Goal: Information Seeking & Learning: Compare options

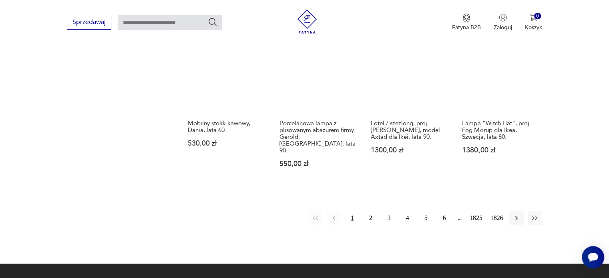
scroll to position [716, 0]
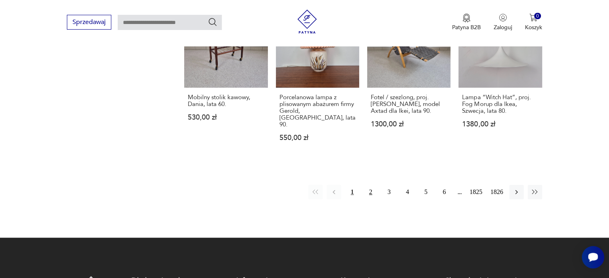
click at [372, 185] on button "2" at bounding box center [370, 192] width 14 height 14
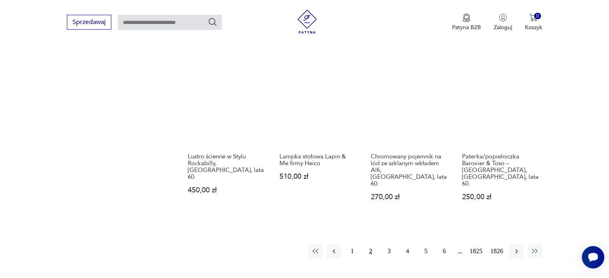
scroll to position [783, 0]
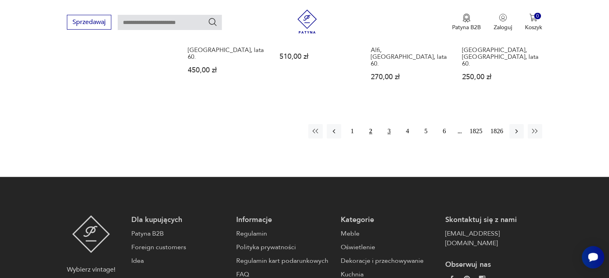
click at [388, 124] on button "3" at bounding box center [389, 131] width 14 height 14
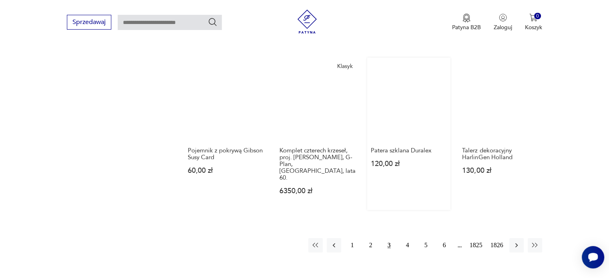
scroll to position [703, 0]
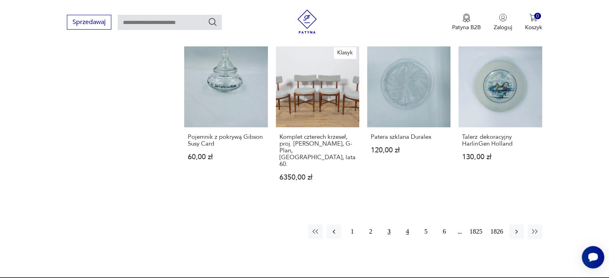
click at [407, 224] on button "4" at bounding box center [407, 231] width 14 height 14
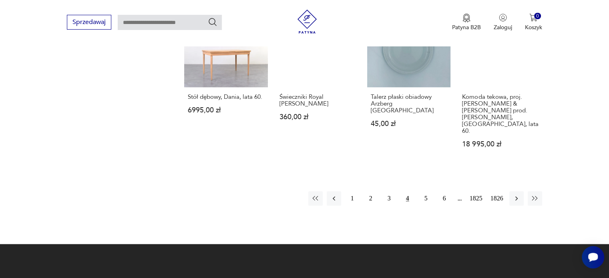
scroll to position [703, 0]
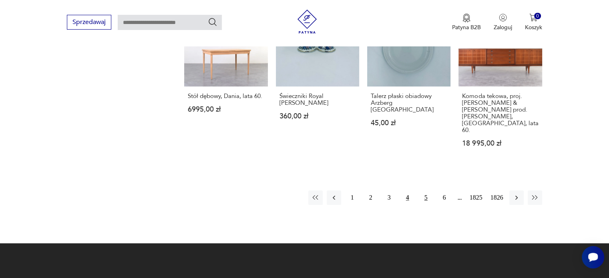
click at [427, 190] on button "5" at bounding box center [426, 197] width 14 height 14
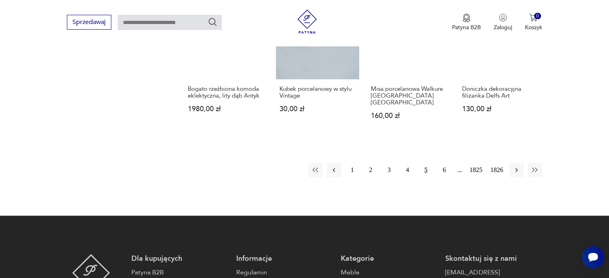
scroll to position [703, 0]
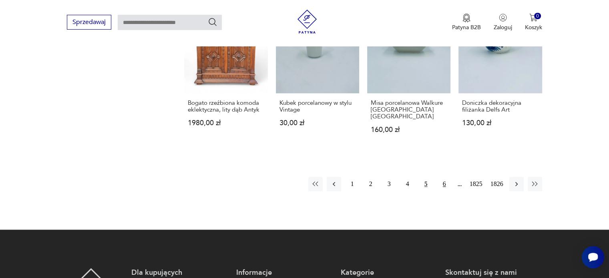
click at [443, 177] on button "6" at bounding box center [444, 184] width 14 height 14
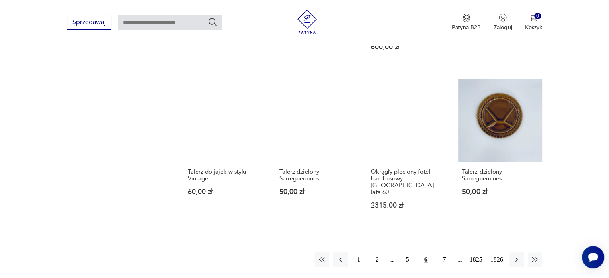
scroll to position [703, 0]
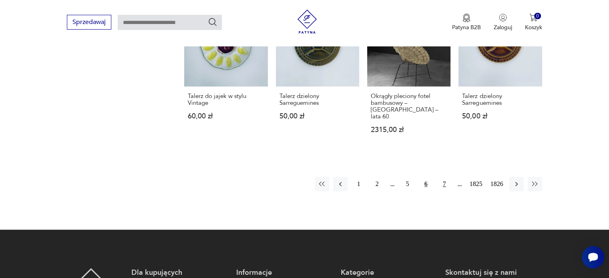
click at [443, 177] on button "7" at bounding box center [444, 184] width 14 height 14
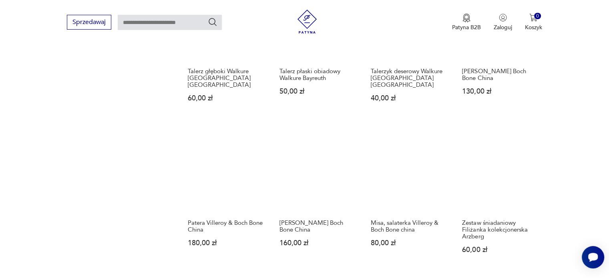
scroll to position [703, 0]
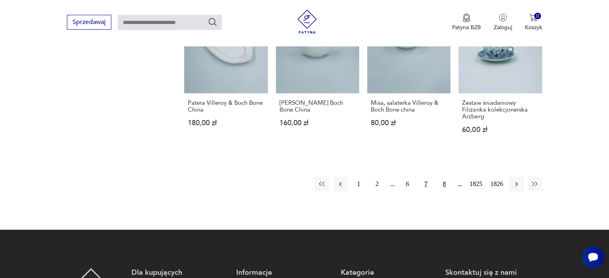
click at [446, 177] on button "8" at bounding box center [444, 184] width 14 height 14
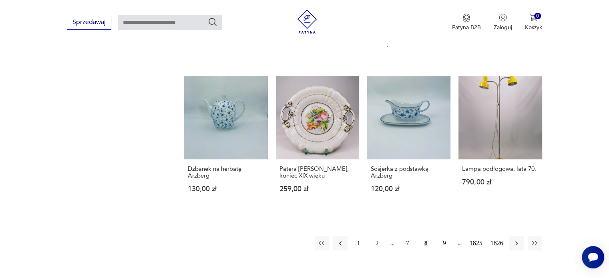
scroll to position [703, 0]
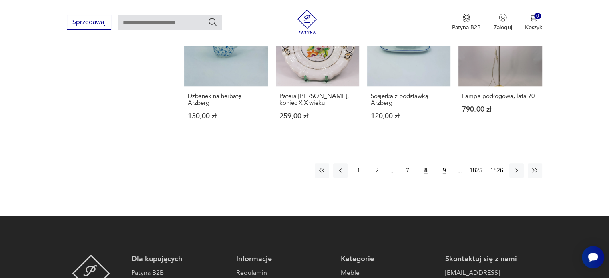
click at [443, 164] on button "9" at bounding box center [444, 170] width 14 height 14
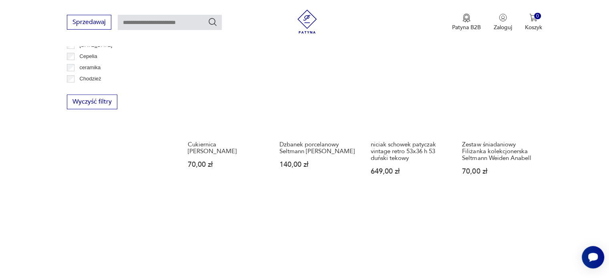
scroll to position [623, 0]
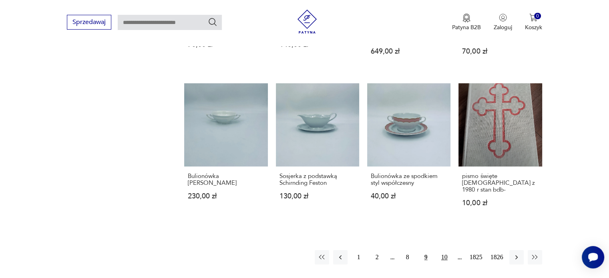
click at [446, 250] on button "10" at bounding box center [444, 257] width 14 height 14
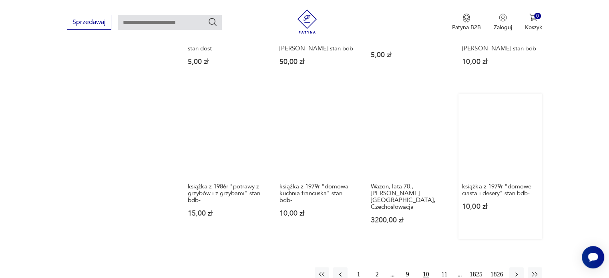
scroll to position [663, 0]
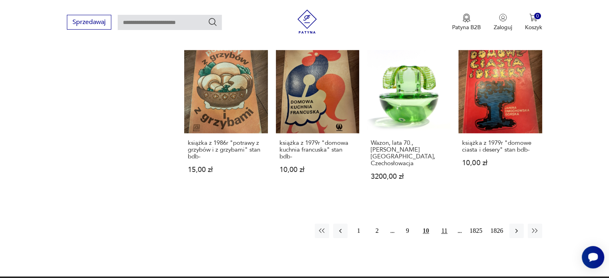
click at [447, 226] on button "11" at bounding box center [444, 231] width 14 height 14
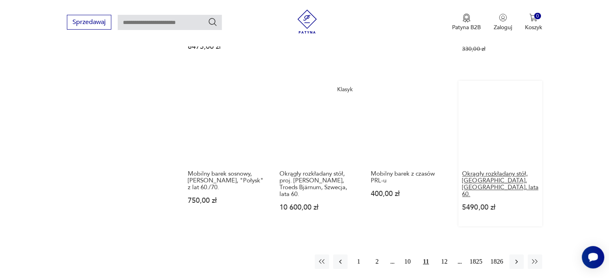
scroll to position [703, 0]
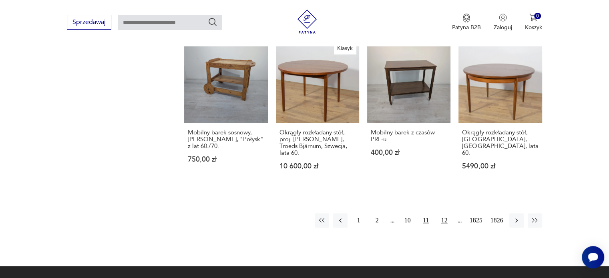
click at [445, 213] on button "12" at bounding box center [444, 220] width 14 height 14
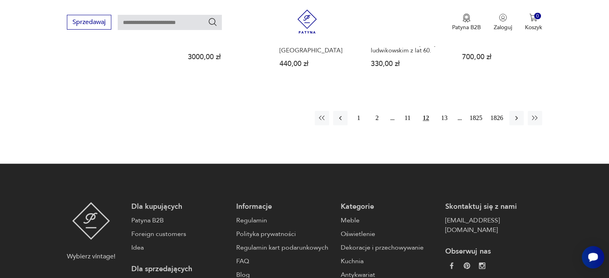
scroll to position [783, 0]
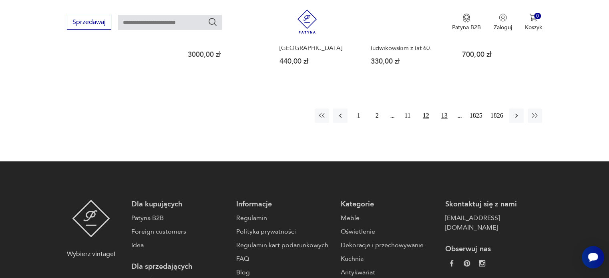
click at [444, 116] on button "13" at bounding box center [444, 115] width 14 height 14
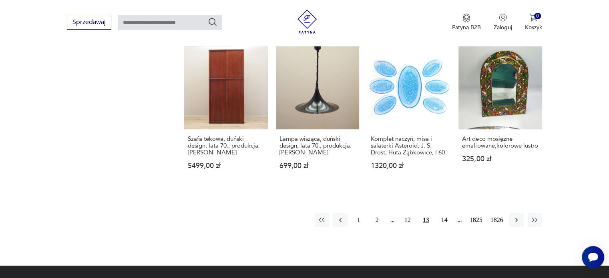
scroll to position [743, 0]
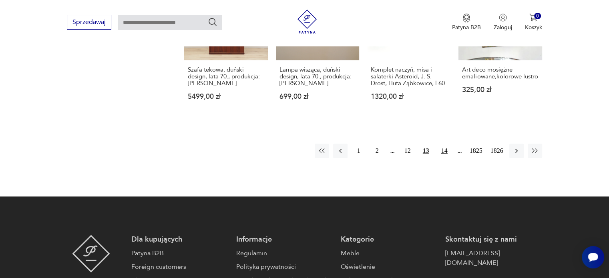
click at [444, 150] on button "14" at bounding box center [444, 151] width 14 height 14
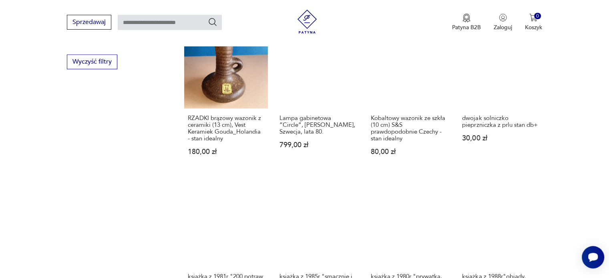
scroll to position [623, 0]
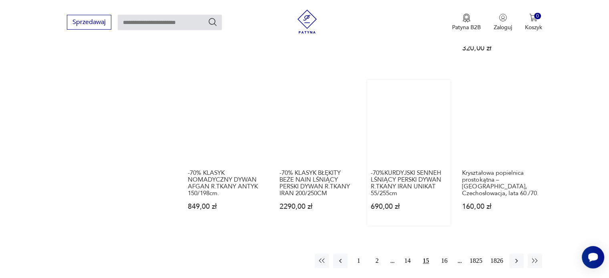
scroll to position [703, 0]
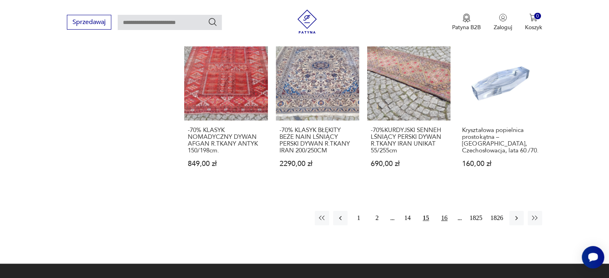
click at [446, 211] on button "16" at bounding box center [444, 218] width 14 height 14
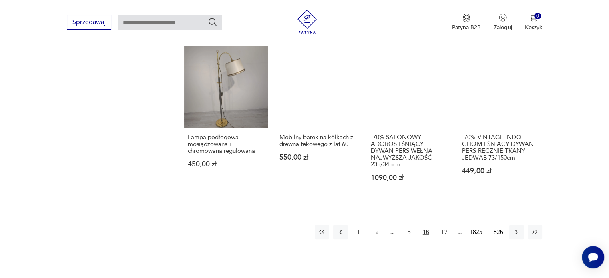
scroll to position [703, 0]
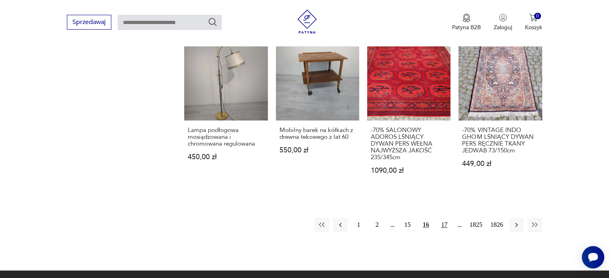
click at [447, 218] on button "17" at bounding box center [444, 225] width 14 height 14
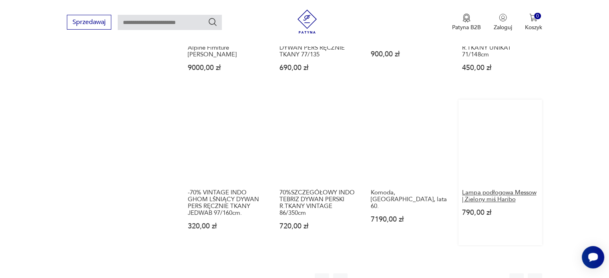
scroll to position [703, 0]
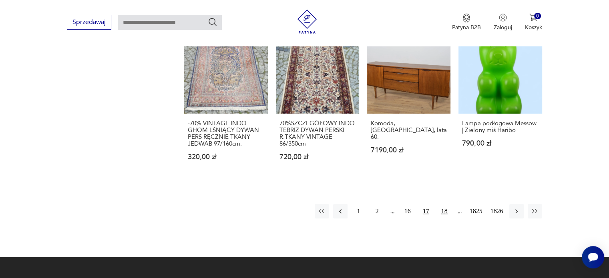
click at [444, 214] on button "18" at bounding box center [444, 211] width 14 height 14
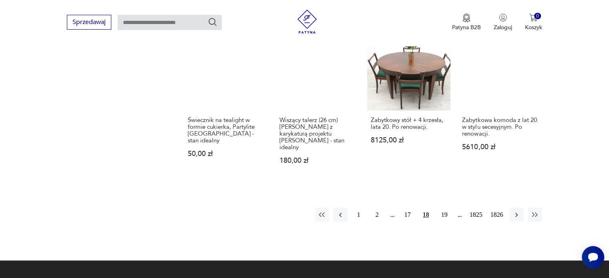
scroll to position [823, 0]
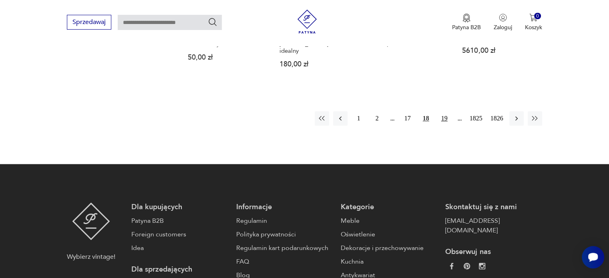
click at [447, 111] on button "19" at bounding box center [444, 118] width 14 height 14
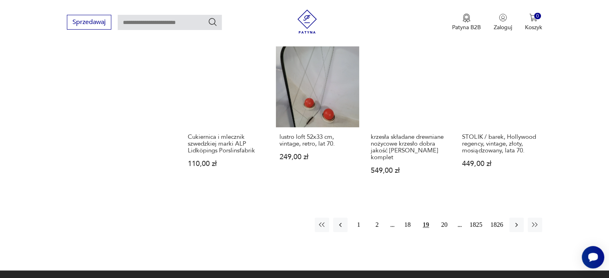
scroll to position [663, 0]
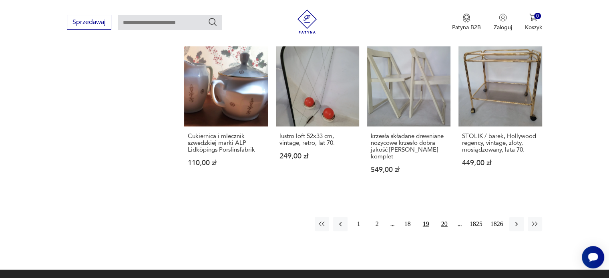
click at [446, 218] on button "20" at bounding box center [444, 224] width 14 height 14
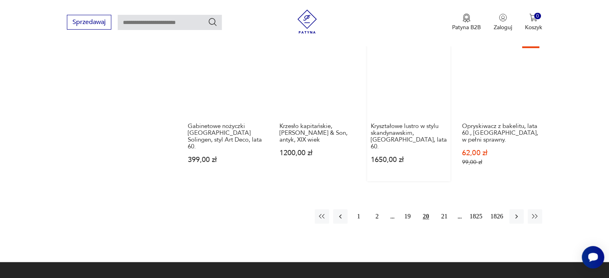
scroll to position [703, 0]
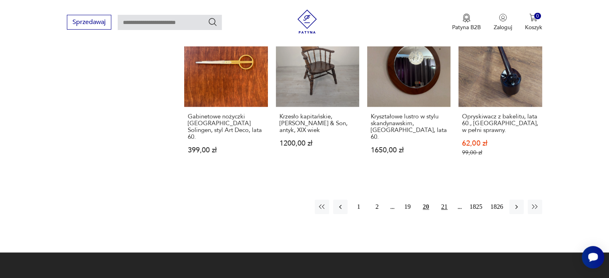
click at [445, 200] on button "21" at bounding box center [444, 207] width 14 height 14
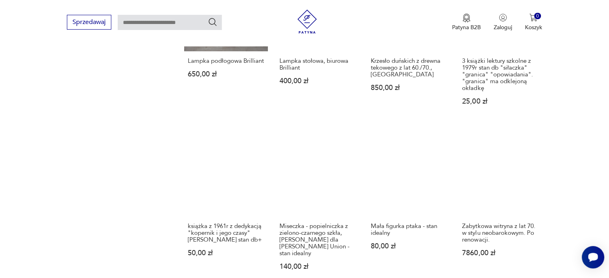
scroll to position [663, 0]
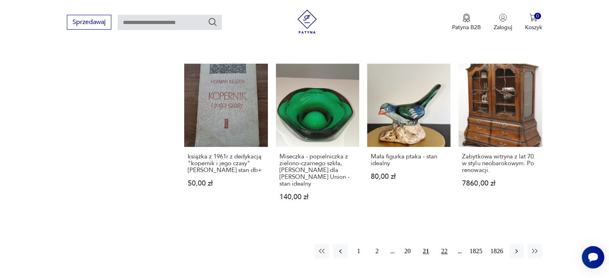
click at [443, 244] on button "22" at bounding box center [444, 251] width 14 height 14
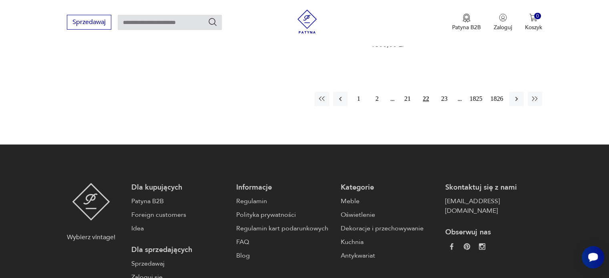
scroll to position [823, 0]
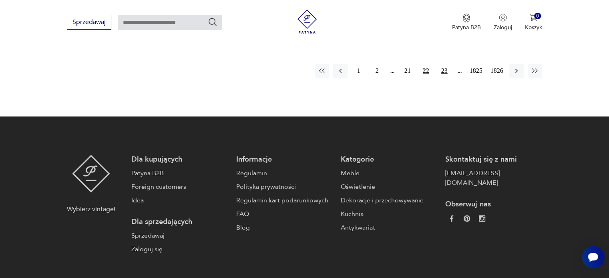
click at [443, 64] on button "23" at bounding box center [444, 71] width 14 height 14
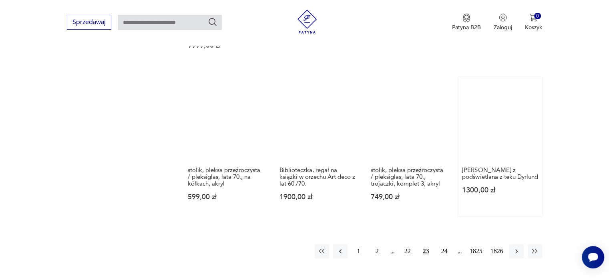
scroll to position [743, 0]
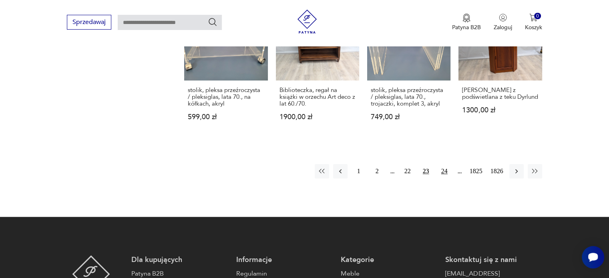
click at [445, 164] on button "24" at bounding box center [444, 171] width 14 height 14
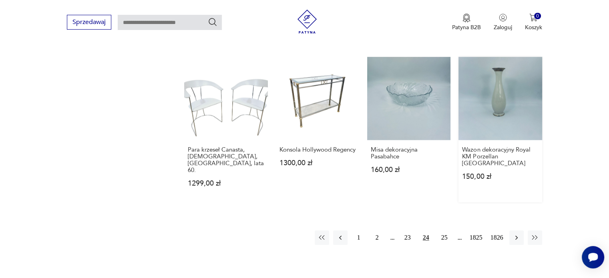
scroll to position [743, 0]
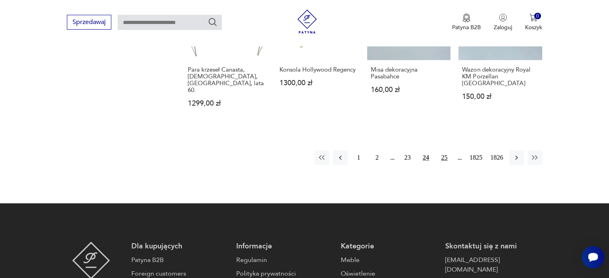
click at [448, 150] on button "25" at bounding box center [444, 157] width 14 height 14
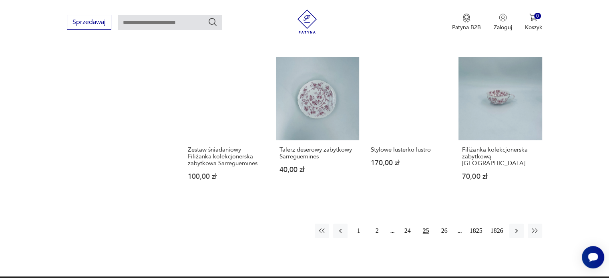
scroll to position [663, 0]
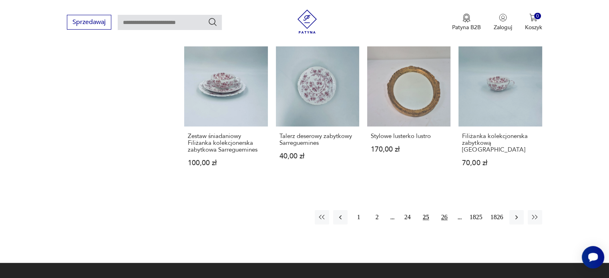
click at [445, 214] on button "26" at bounding box center [444, 217] width 14 height 14
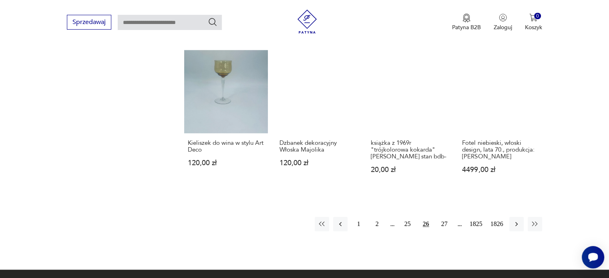
scroll to position [703, 0]
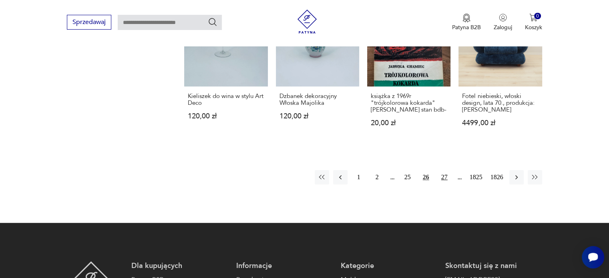
click at [445, 174] on button "27" at bounding box center [444, 177] width 14 height 14
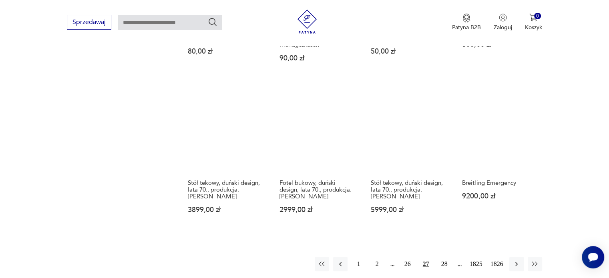
scroll to position [623, 0]
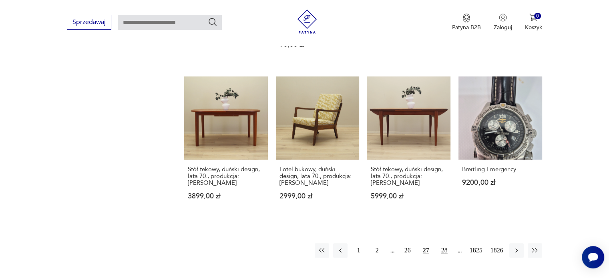
click at [445, 244] on button "28" at bounding box center [444, 250] width 14 height 14
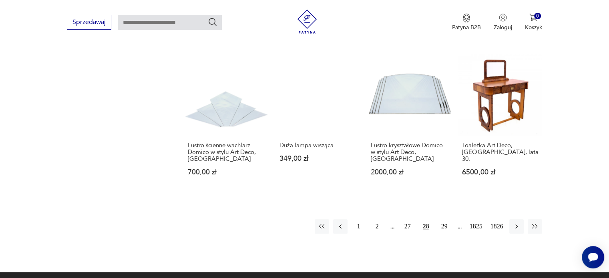
scroll to position [703, 0]
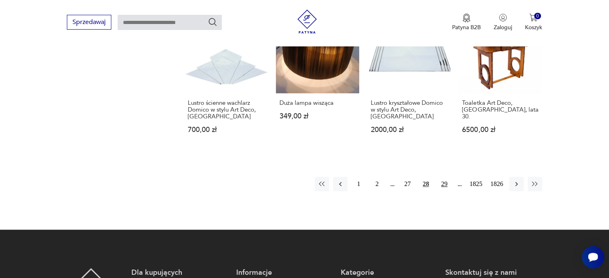
click at [447, 177] on button "29" at bounding box center [444, 184] width 14 height 14
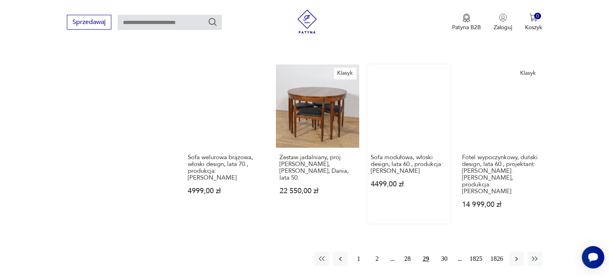
scroll to position [703, 0]
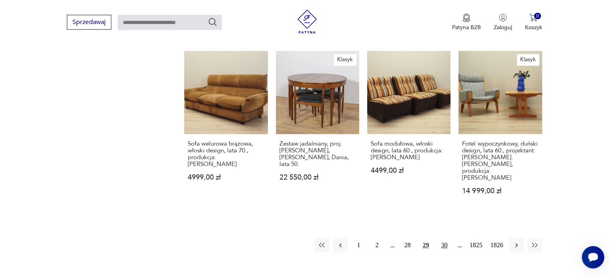
click at [442, 238] on button "30" at bounding box center [444, 245] width 14 height 14
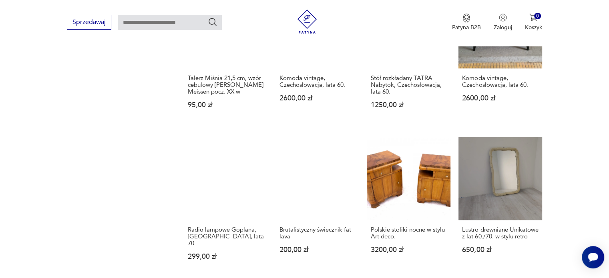
scroll to position [703, 0]
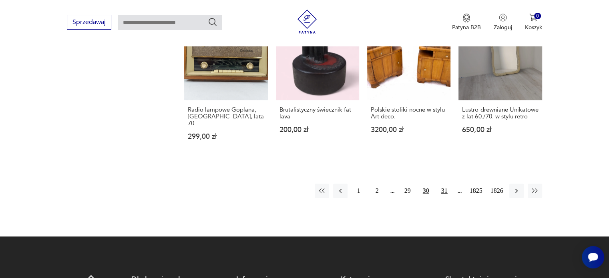
click at [443, 184] on button "31" at bounding box center [444, 191] width 14 height 14
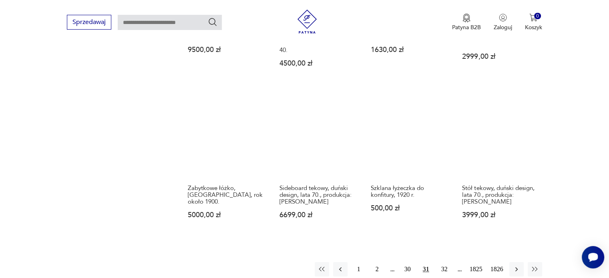
scroll to position [663, 0]
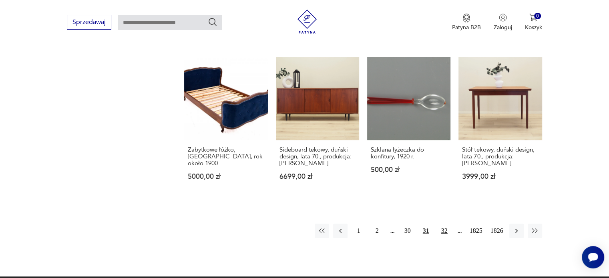
click at [447, 224] on button "32" at bounding box center [444, 231] width 14 height 14
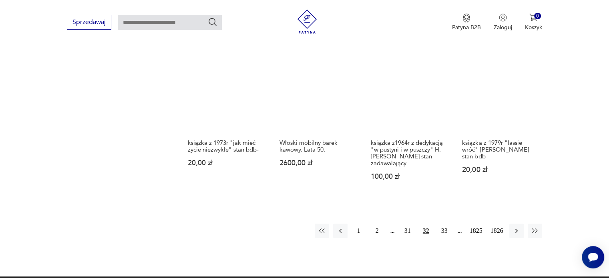
scroll to position [743, 0]
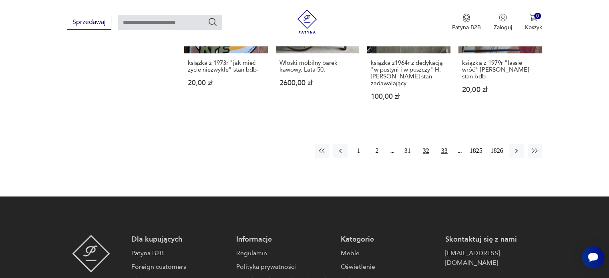
click at [448, 152] on button "33" at bounding box center [444, 151] width 14 height 14
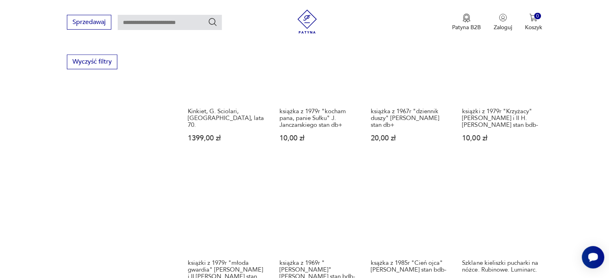
scroll to position [663, 0]
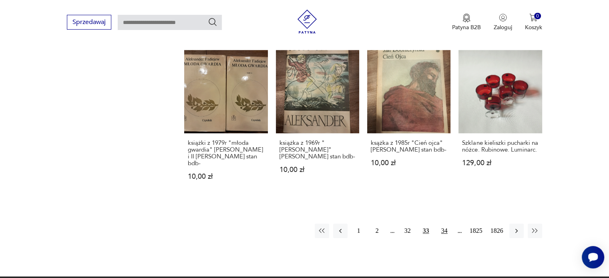
click at [447, 224] on button "34" at bounding box center [444, 231] width 14 height 14
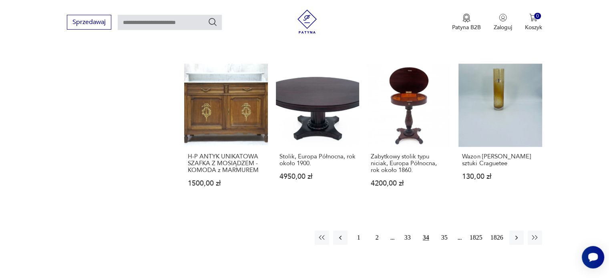
scroll to position [743, 0]
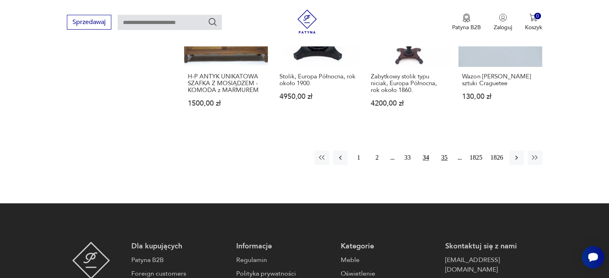
click at [445, 150] on button "35" at bounding box center [444, 157] width 14 height 14
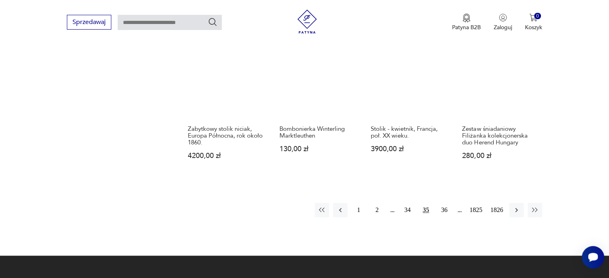
scroll to position [703, 0]
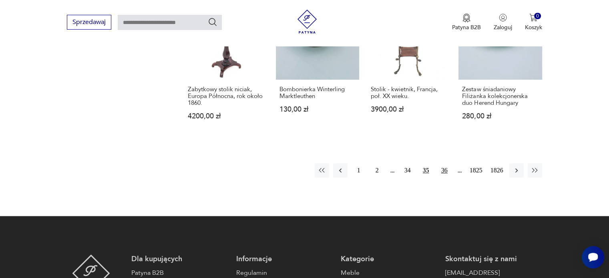
click at [442, 163] on button "36" at bounding box center [444, 170] width 14 height 14
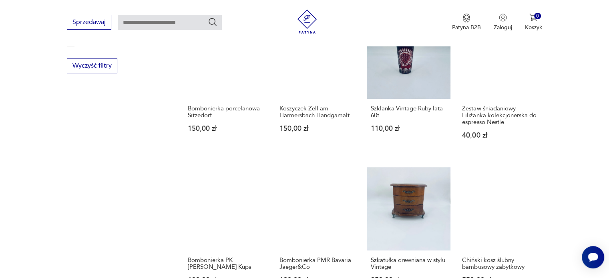
scroll to position [623, 0]
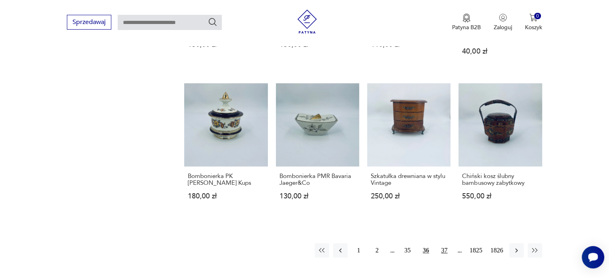
click at [447, 244] on button "37" at bounding box center [444, 250] width 14 height 14
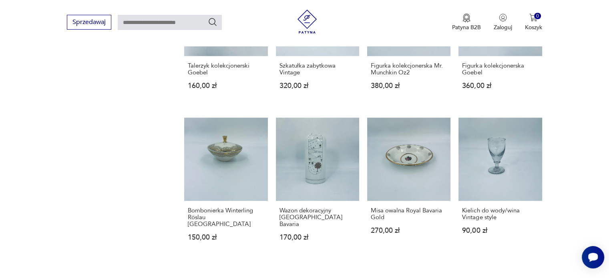
scroll to position [623, 0]
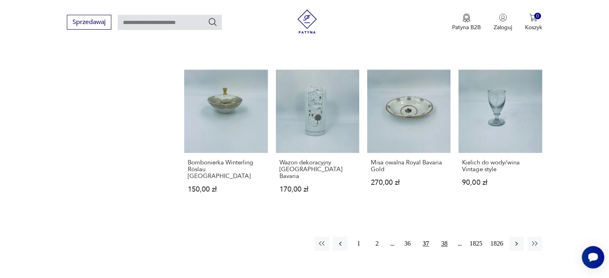
click at [445, 238] on button "38" at bounding box center [444, 243] width 14 height 14
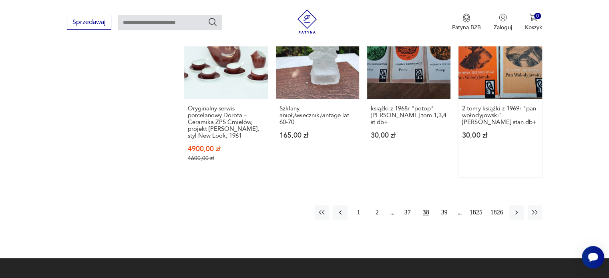
scroll to position [743, 0]
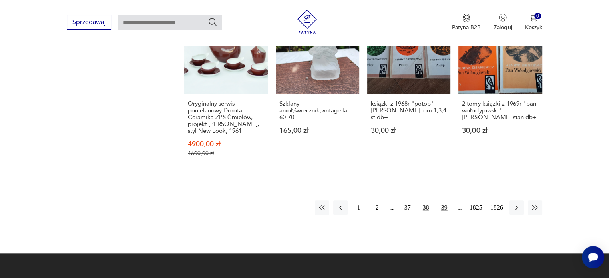
click at [444, 200] on button "39" at bounding box center [444, 207] width 14 height 14
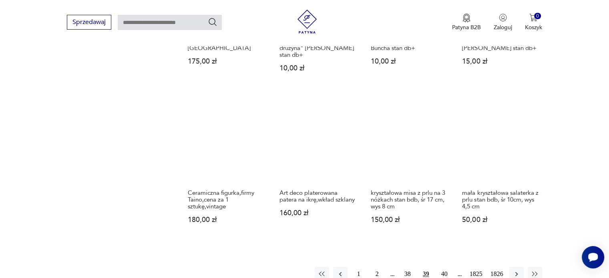
scroll to position [663, 0]
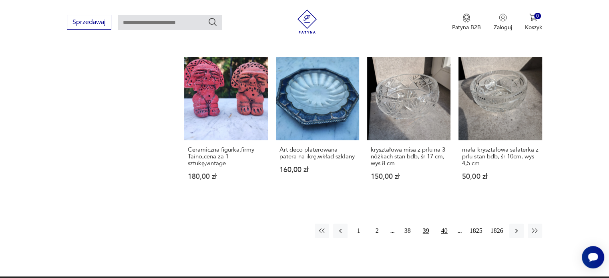
click at [447, 227] on button "40" at bounding box center [444, 231] width 14 height 14
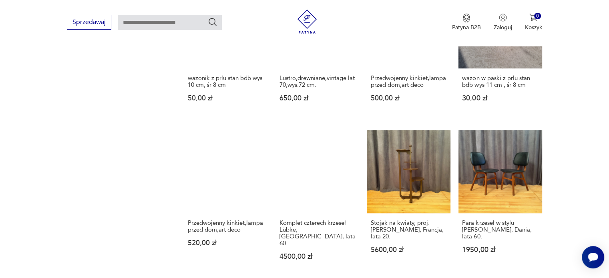
scroll to position [703, 0]
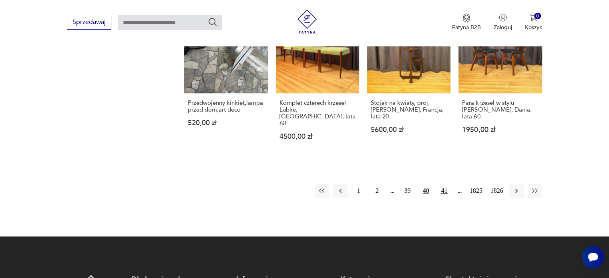
click at [447, 184] on button "41" at bounding box center [444, 191] width 14 height 14
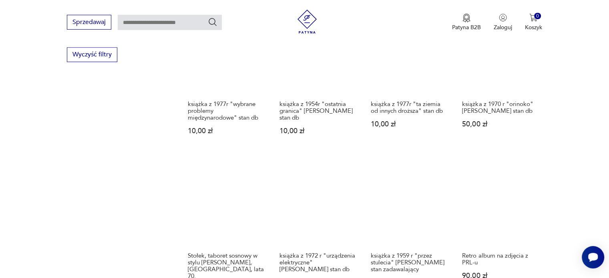
scroll to position [623, 0]
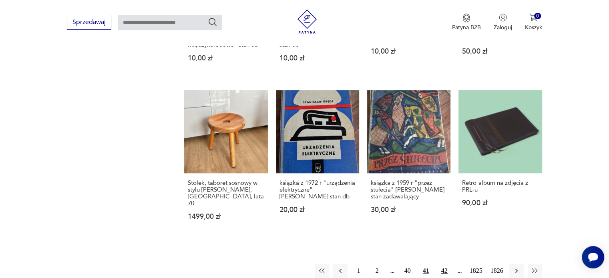
click at [446, 264] on button "42" at bounding box center [444, 271] width 14 height 14
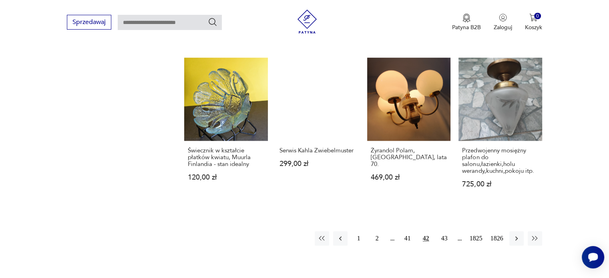
scroll to position [663, 0]
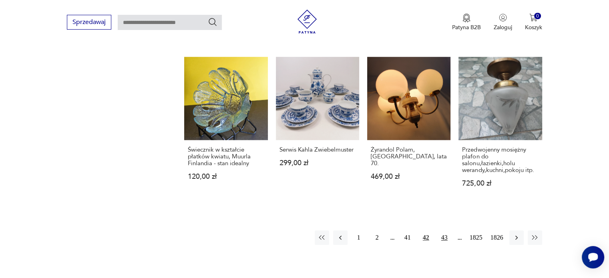
click at [448, 230] on button "43" at bounding box center [444, 237] width 14 height 14
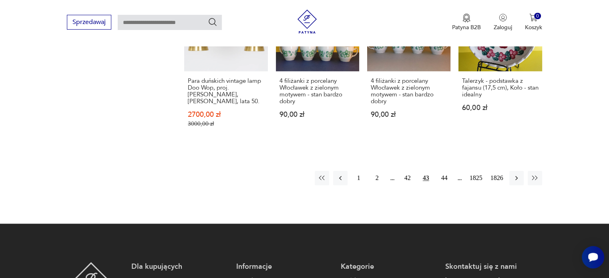
scroll to position [743, 0]
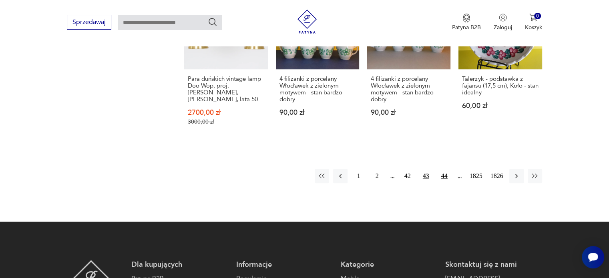
click at [442, 169] on button "44" at bounding box center [444, 176] width 14 height 14
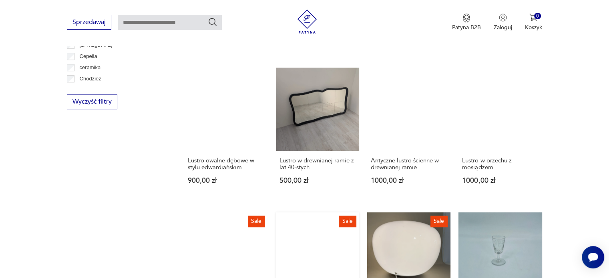
scroll to position [663, 0]
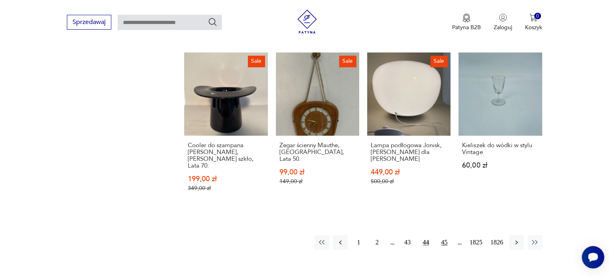
click at [444, 235] on button "45" at bounding box center [444, 242] width 14 height 14
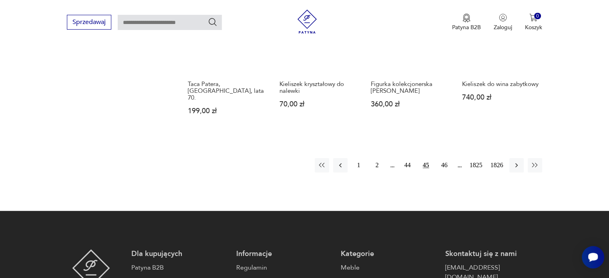
scroll to position [703, 0]
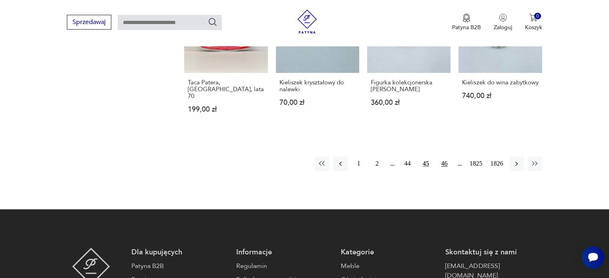
click at [443, 157] on button "46" at bounding box center [444, 163] width 14 height 14
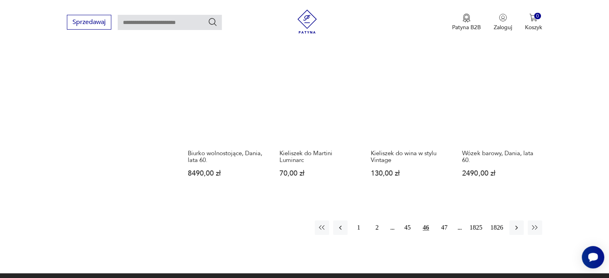
scroll to position [743, 0]
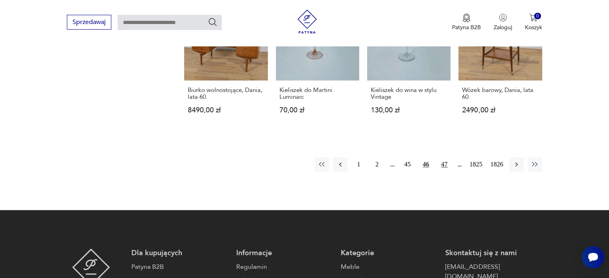
click at [443, 157] on button "47" at bounding box center [444, 164] width 14 height 14
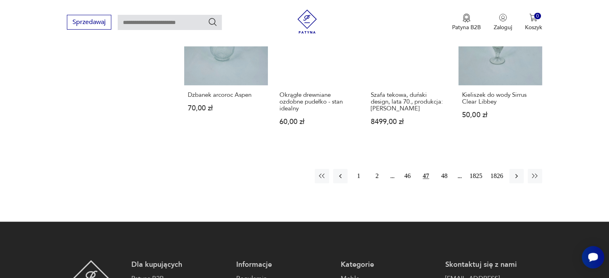
scroll to position [743, 0]
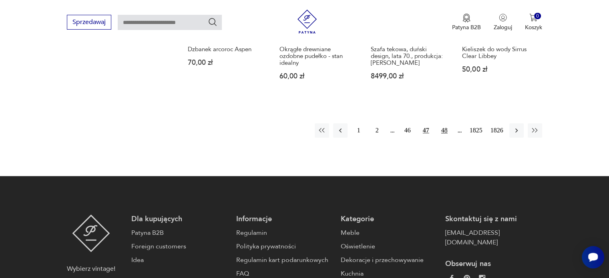
click at [443, 129] on button "48" at bounding box center [444, 130] width 14 height 14
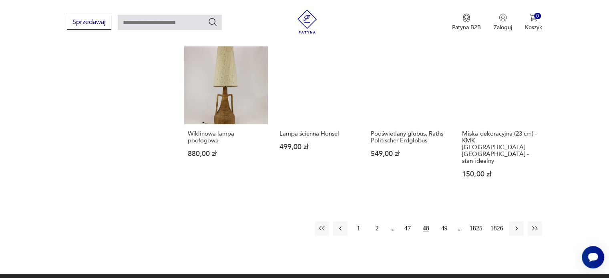
scroll to position [743, 0]
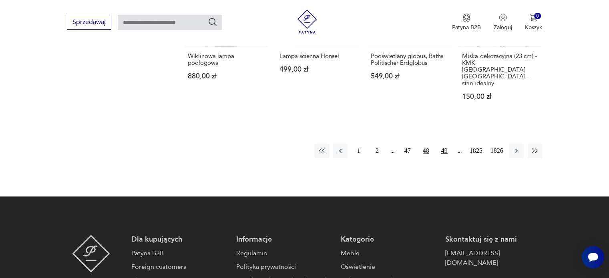
click at [447, 144] on button "49" at bounding box center [444, 151] width 14 height 14
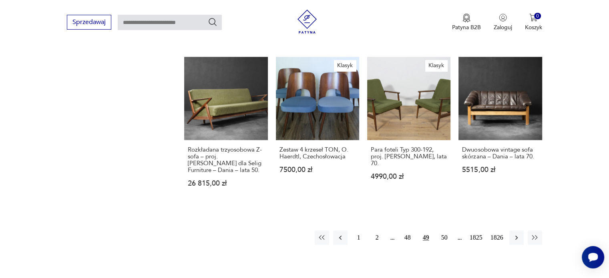
scroll to position [663, 0]
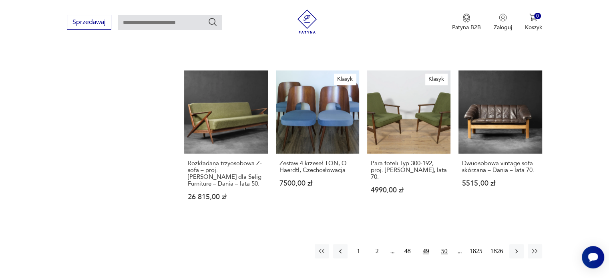
click at [447, 244] on button "50" at bounding box center [444, 251] width 14 height 14
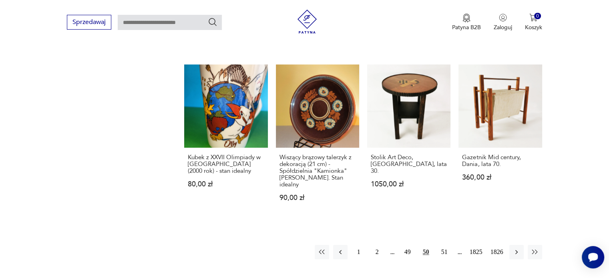
scroll to position [783, 0]
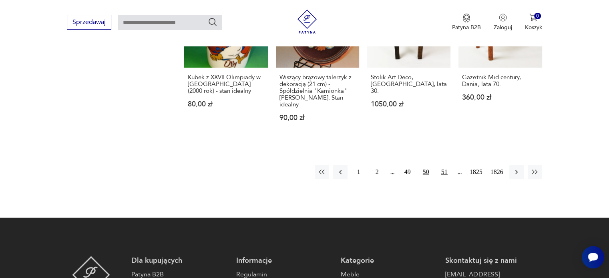
click at [441, 165] on button "51" at bounding box center [444, 172] width 14 height 14
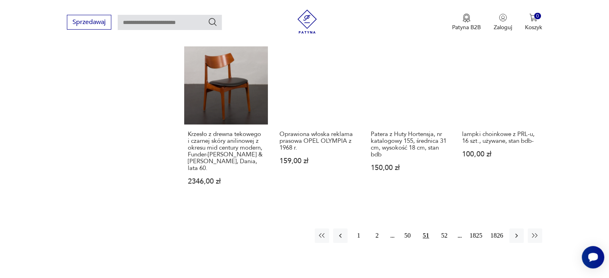
scroll to position [703, 0]
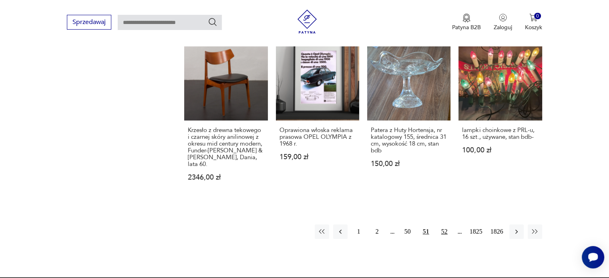
click at [442, 224] on button "52" at bounding box center [444, 231] width 14 height 14
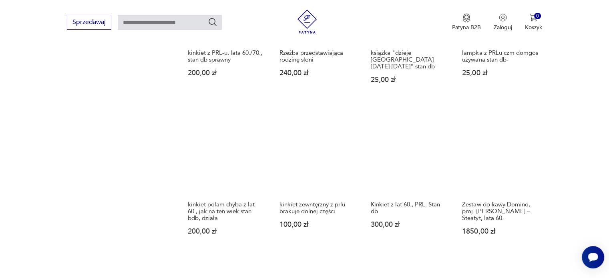
scroll to position [703, 0]
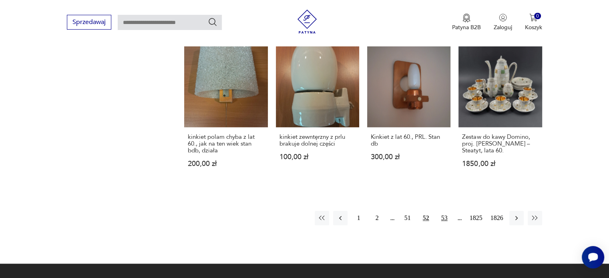
click at [440, 211] on button "53" at bounding box center [444, 218] width 14 height 14
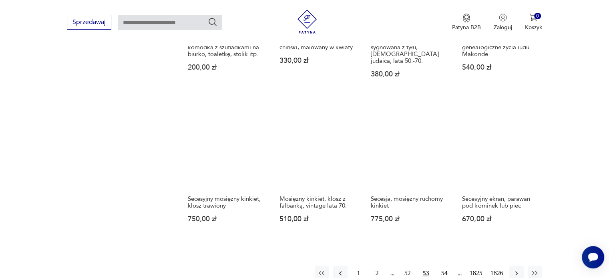
scroll to position [743, 0]
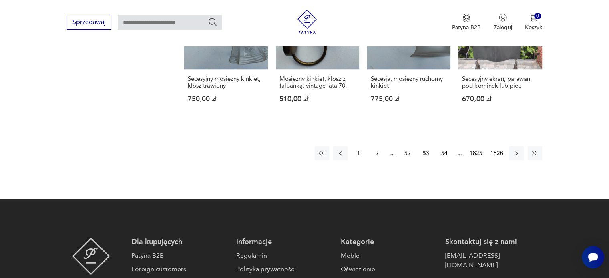
click at [446, 148] on button "54" at bounding box center [444, 153] width 14 height 14
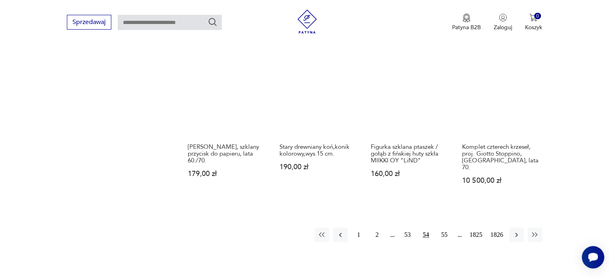
scroll to position [703, 0]
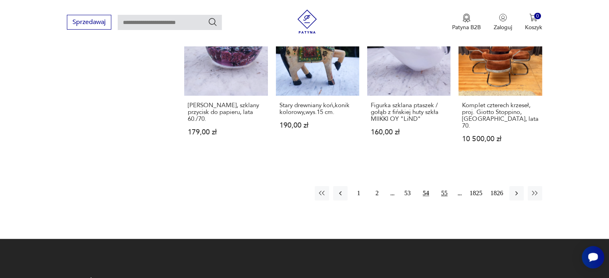
click at [449, 186] on button "55" at bounding box center [444, 193] width 14 height 14
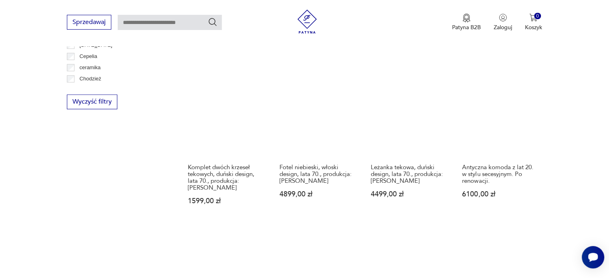
scroll to position [663, 0]
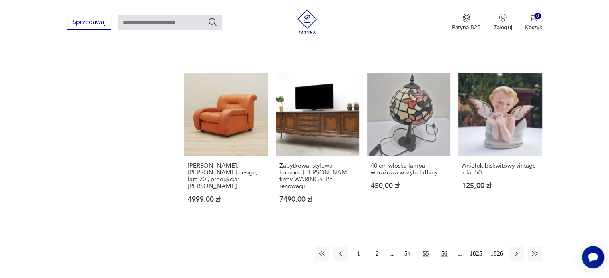
click at [443, 246] on button "56" at bounding box center [444, 253] width 14 height 14
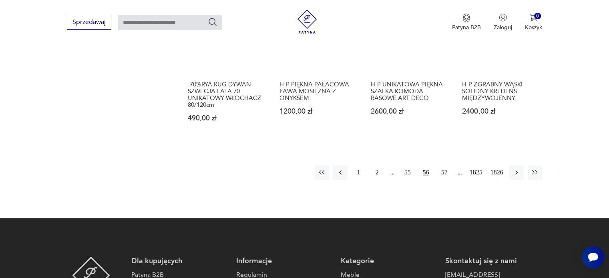
scroll to position [743, 0]
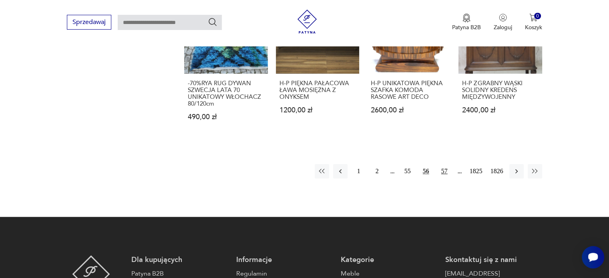
click at [447, 164] on button "57" at bounding box center [444, 171] width 14 height 14
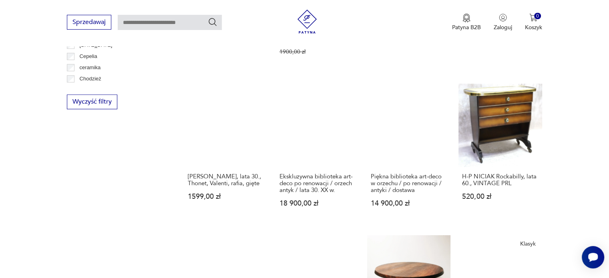
scroll to position [663, 0]
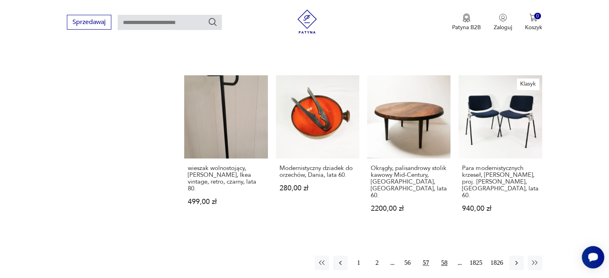
click at [445, 256] on button "58" at bounding box center [444, 263] width 14 height 14
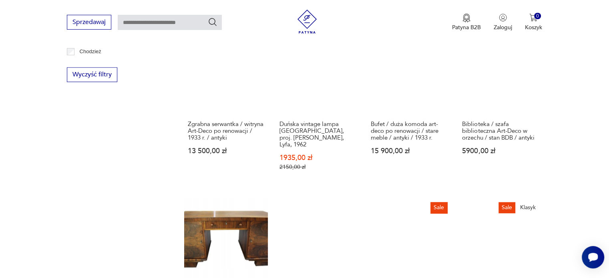
scroll to position [703, 0]
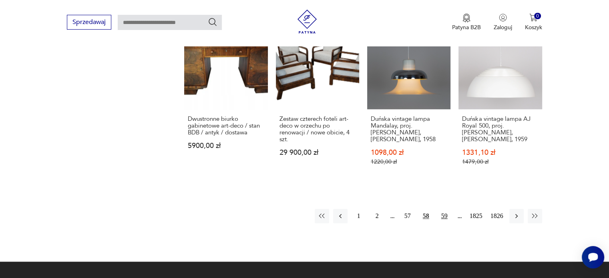
click at [447, 209] on button "59" at bounding box center [444, 216] width 14 height 14
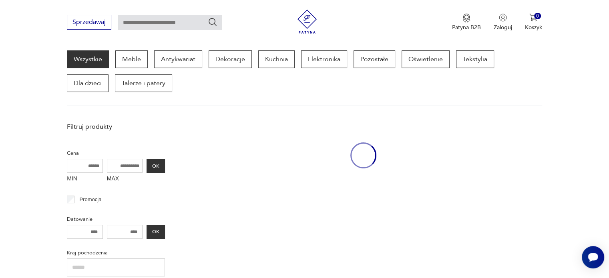
scroll to position [103, 0]
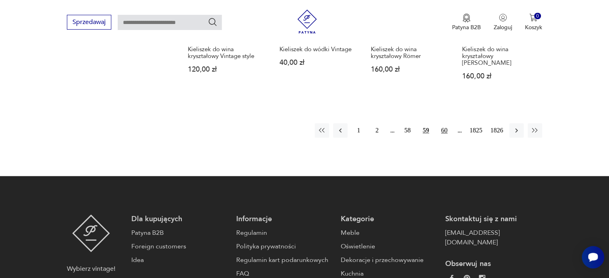
click at [445, 123] on button "60" at bounding box center [444, 130] width 14 height 14
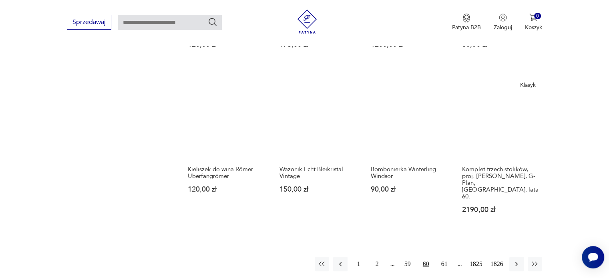
scroll to position [783, 0]
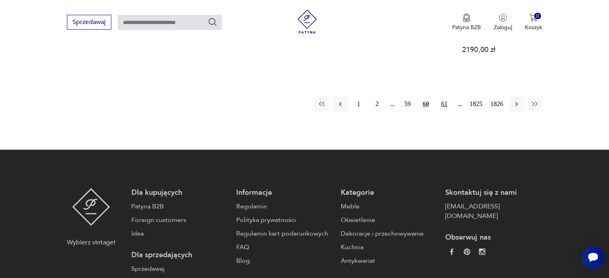
click at [444, 97] on button "61" at bounding box center [444, 104] width 14 height 14
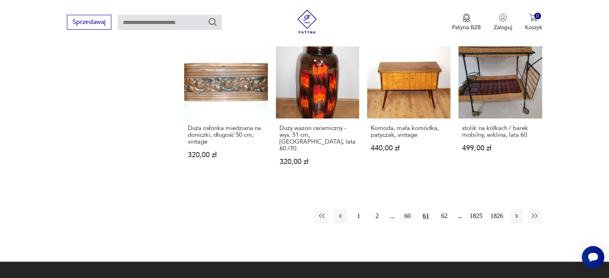
scroll to position [783, 0]
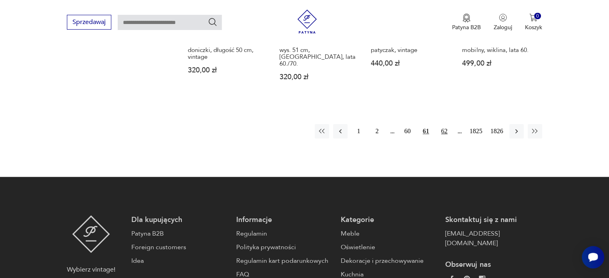
click at [446, 124] on button "62" at bounding box center [444, 131] width 14 height 14
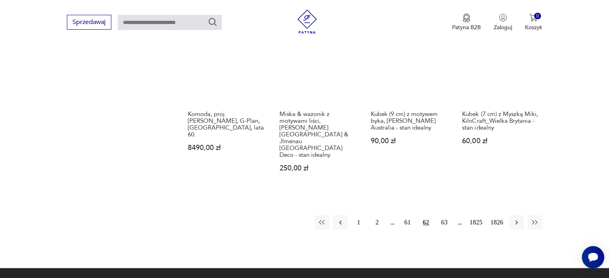
scroll to position [823, 0]
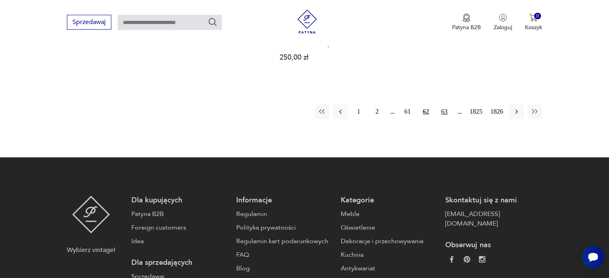
click at [447, 104] on button "63" at bounding box center [444, 111] width 14 height 14
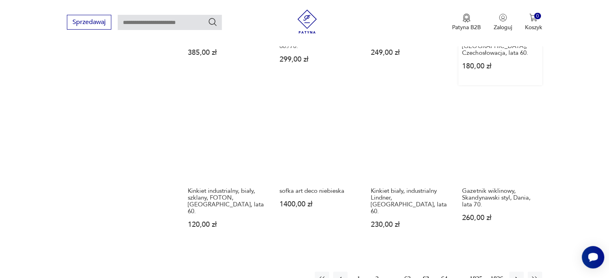
scroll to position [663, 0]
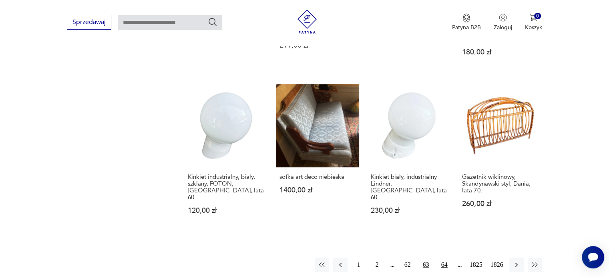
click at [445, 258] on button "64" at bounding box center [444, 265] width 14 height 14
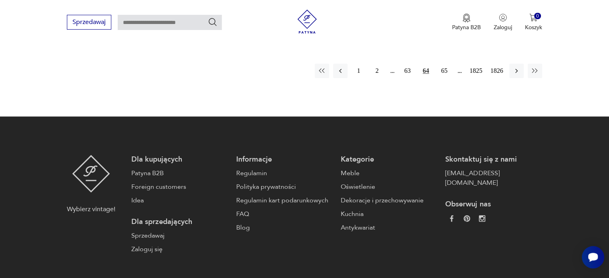
scroll to position [783, 0]
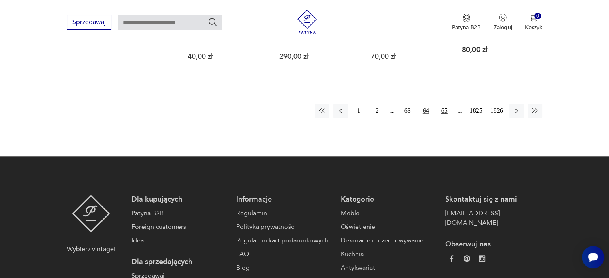
click at [445, 104] on button "65" at bounding box center [444, 111] width 14 height 14
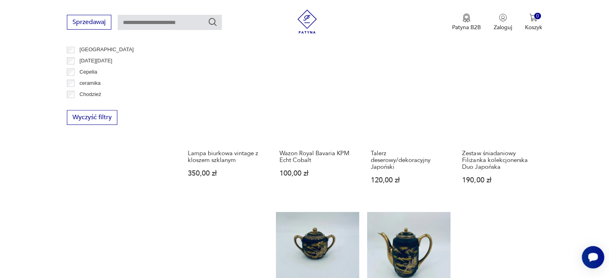
scroll to position [423, 0]
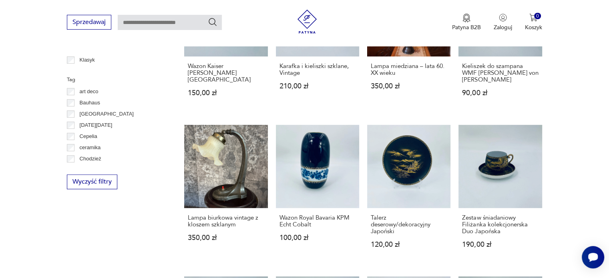
click at [138, 18] on input "text" at bounding box center [170, 22] width 104 height 15
type input "*****"
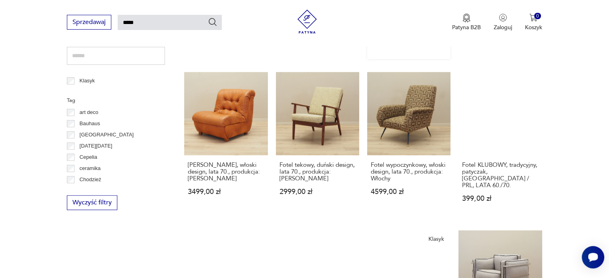
scroll to position [429, 0]
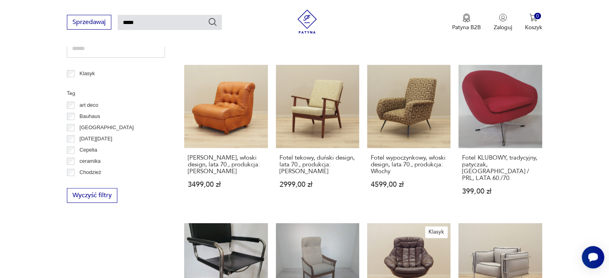
click at [171, 25] on input "*****" at bounding box center [170, 22] width 104 height 15
type input "**********"
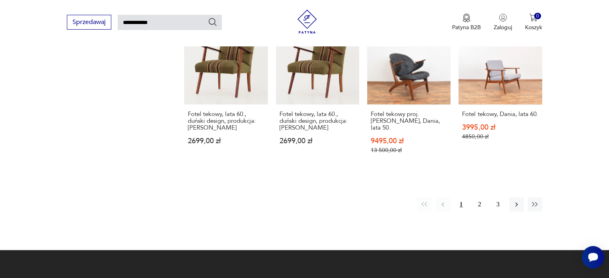
scroll to position [629, 0]
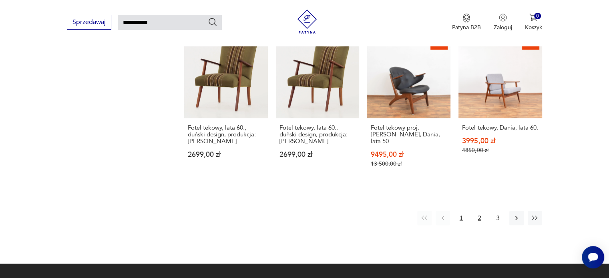
click at [479, 213] on button "2" at bounding box center [479, 218] width 14 height 14
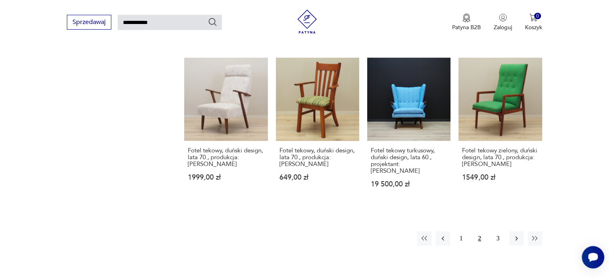
scroll to position [669, 0]
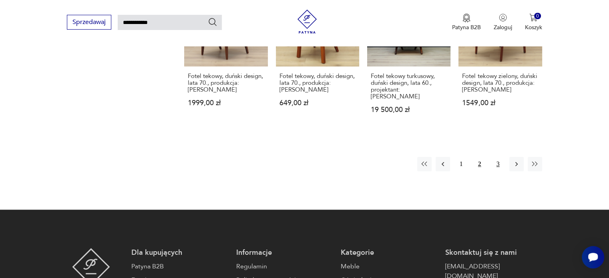
click at [495, 157] on button "3" at bounding box center [498, 164] width 14 height 14
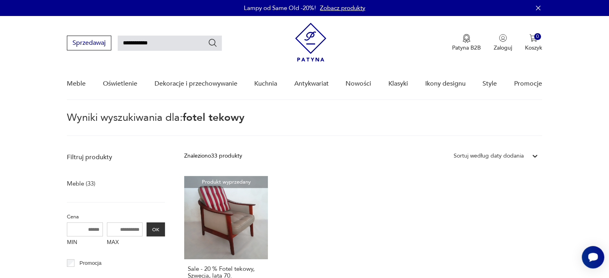
click at [147, 42] on input "**********" at bounding box center [170, 43] width 104 height 15
click at [147, 41] on input "**********" at bounding box center [170, 43] width 104 height 15
type input "**********"
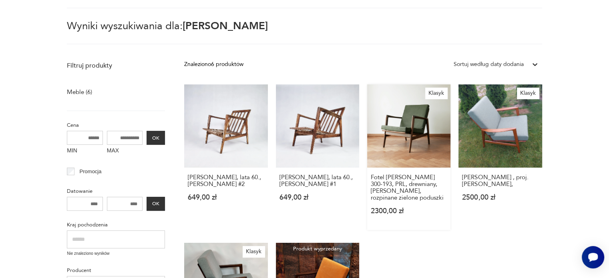
scroll to position [40, 0]
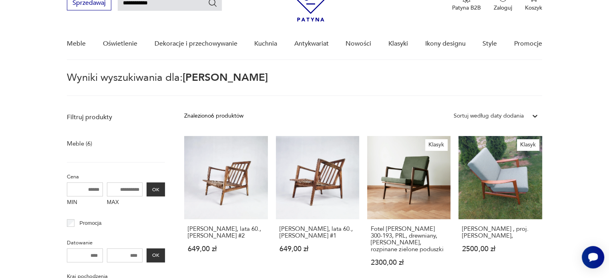
click at [167, 7] on input "**********" at bounding box center [170, 3] width 104 height 15
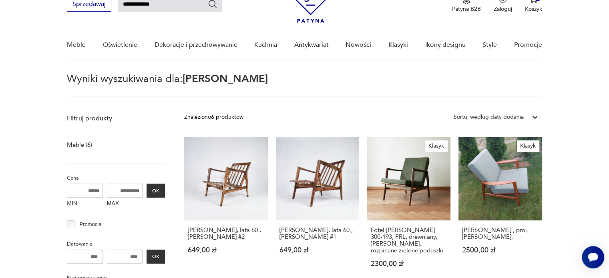
type input "**********"
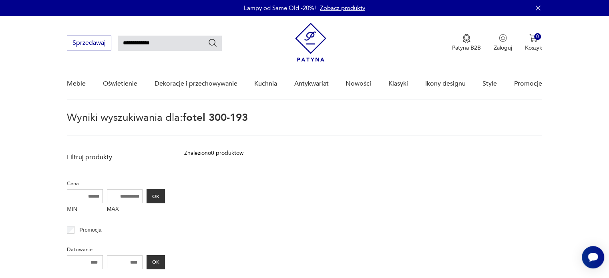
drag, startPoint x: 145, startPoint y: 42, endPoint x: 179, endPoint y: 44, distance: 33.6
click at [178, 43] on input "**********" at bounding box center [170, 43] width 104 height 15
type input "*********"
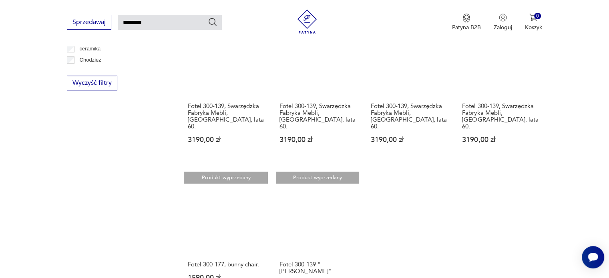
scroll to position [429, 0]
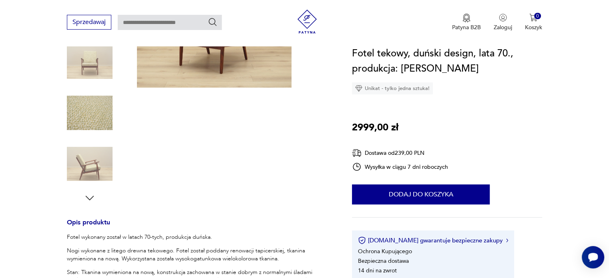
click at [89, 198] on icon "button" at bounding box center [90, 198] width 12 height 12
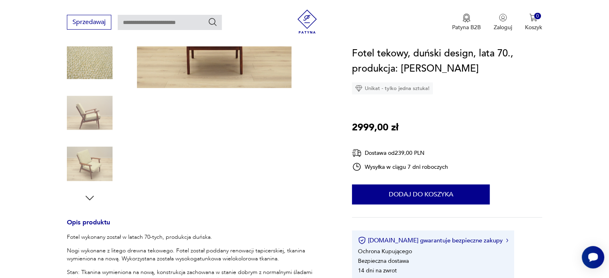
click at [89, 198] on icon "button" at bounding box center [90, 198] width 12 height 12
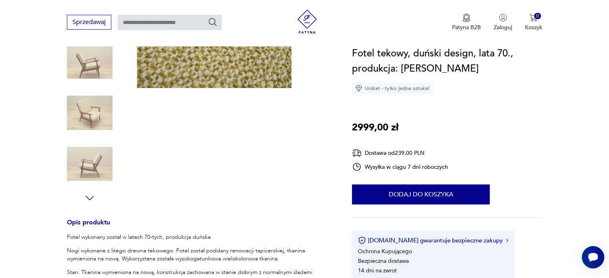
click at [89, 198] on icon "button" at bounding box center [90, 198] width 12 height 12
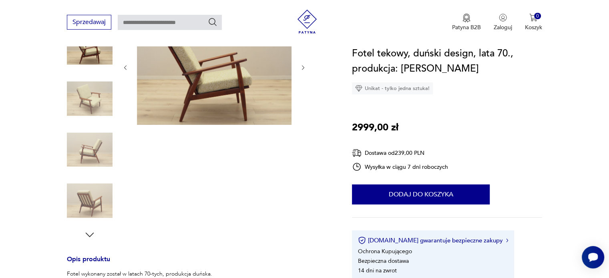
scroll to position [80, 0]
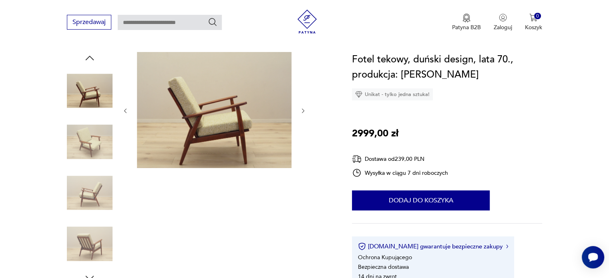
click at [85, 55] on icon "button" at bounding box center [90, 58] width 12 height 12
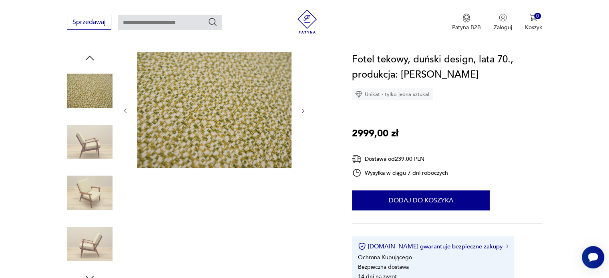
click at [86, 190] on img at bounding box center [90, 193] width 46 height 46
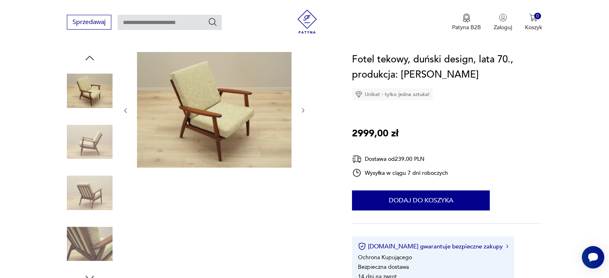
click at [92, 273] on icon "button" at bounding box center [90, 278] width 12 height 12
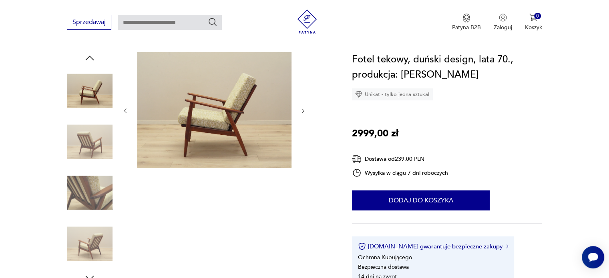
click at [92, 272] on icon "button" at bounding box center [90, 278] width 12 height 12
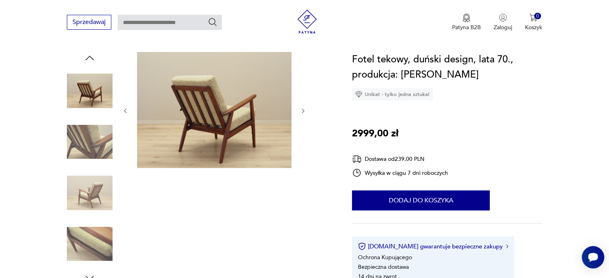
click at [92, 272] on icon "button" at bounding box center [90, 278] width 12 height 12
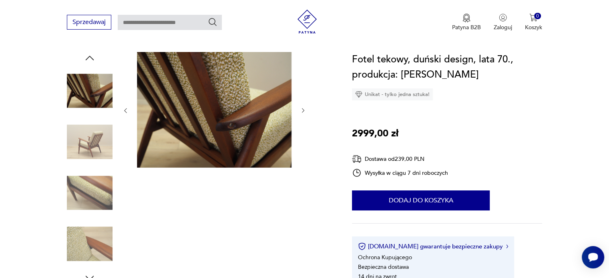
click at [92, 272] on icon "button" at bounding box center [90, 278] width 12 height 12
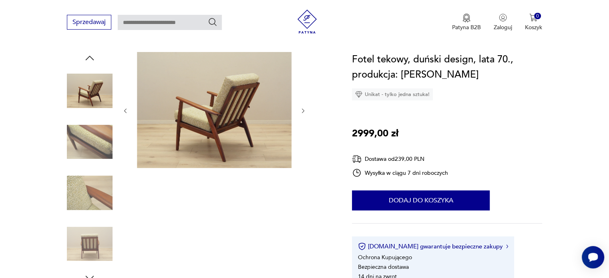
click at [92, 272] on icon "button" at bounding box center [90, 278] width 12 height 12
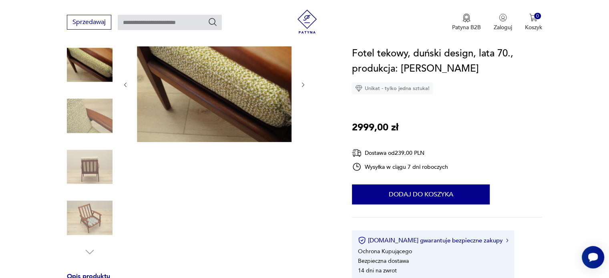
scroll to position [120, 0]
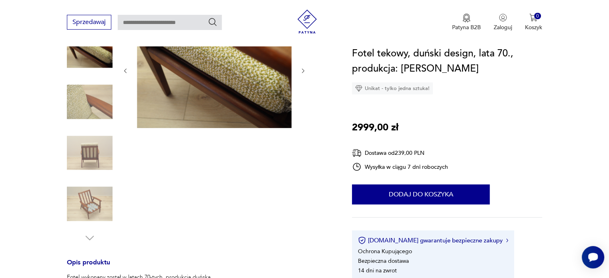
click at [83, 198] on img at bounding box center [90, 204] width 46 height 46
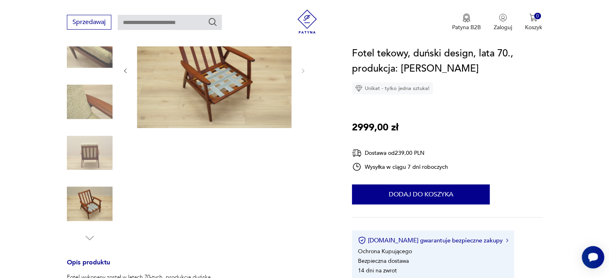
click at [85, 151] on img at bounding box center [90, 153] width 46 height 46
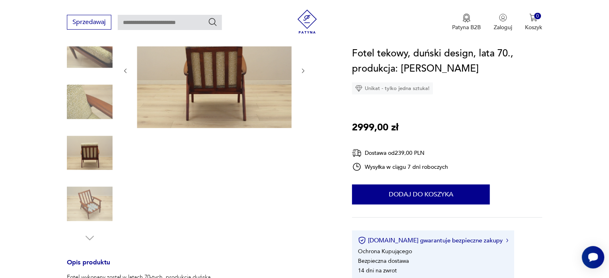
click at [98, 109] on img at bounding box center [90, 102] width 46 height 46
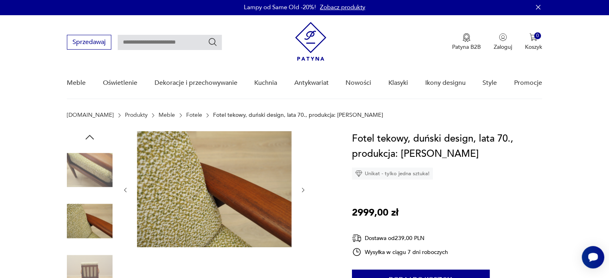
scroll to position [0, 0]
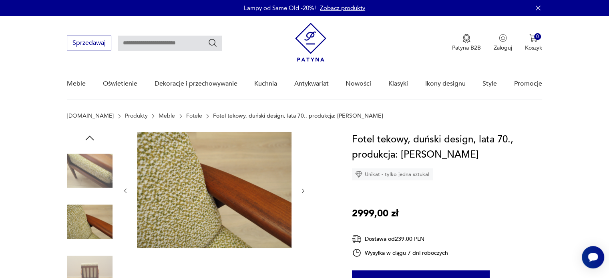
click at [92, 138] on icon "button" at bounding box center [90, 138] width 12 height 12
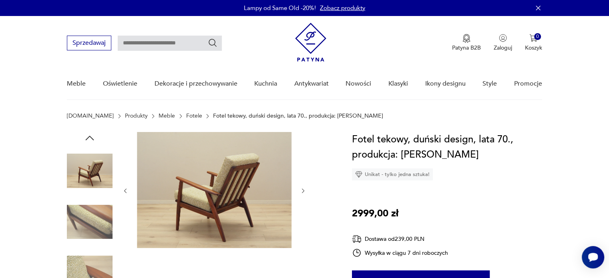
click at [92, 138] on icon "button" at bounding box center [90, 138] width 12 height 12
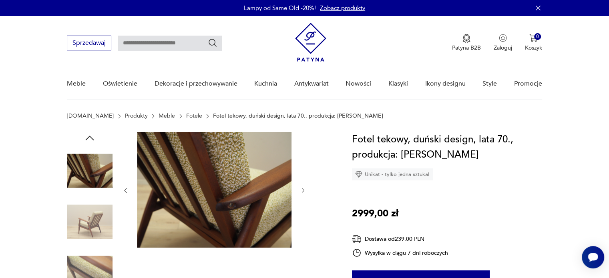
click at [92, 138] on icon "button" at bounding box center [90, 138] width 12 height 12
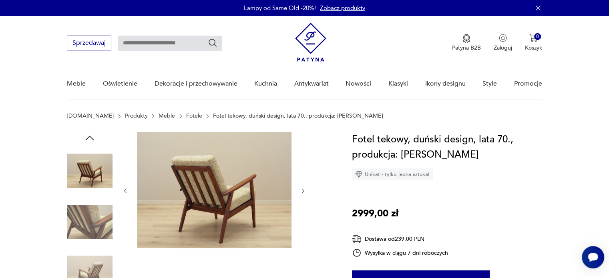
click at [92, 138] on icon "button" at bounding box center [90, 138] width 12 height 12
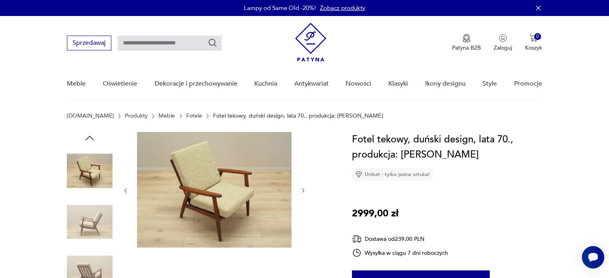
click at [92, 138] on icon "button" at bounding box center [90, 138] width 12 height 12
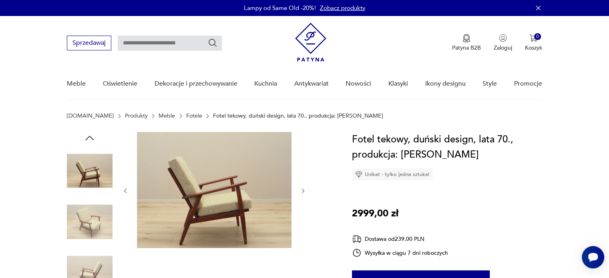
click at [92, 138] on icon "button" at bounding box center [90, 138] width 12 height 12
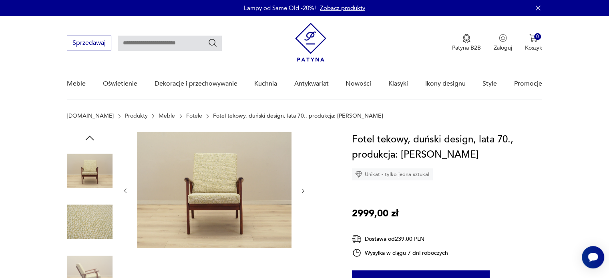
click at [92, 138] on icon "button" at bounding box center [90, 138] width 12 height 12
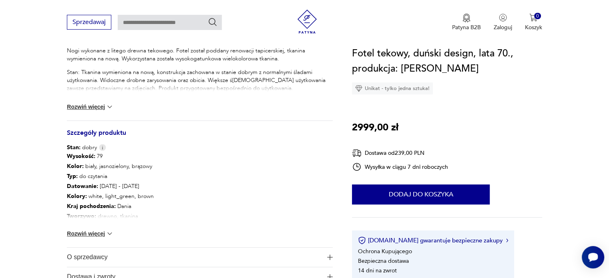
scroll to position [400, 0]
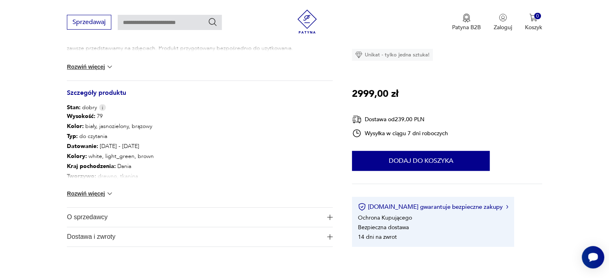
click at [85, 191] on button "Rozwiń więcej" at bounding box center [90, 194] width 46 height 8
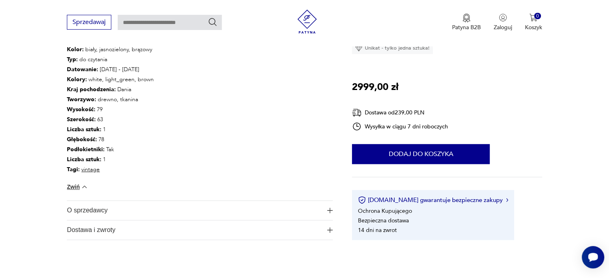
scroll to position [520, 0]
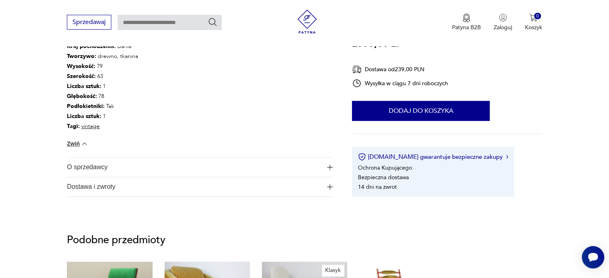
click at [112, 166] on span "O sprzedawcy" at bounding box center [194, 167] width 254 height 19
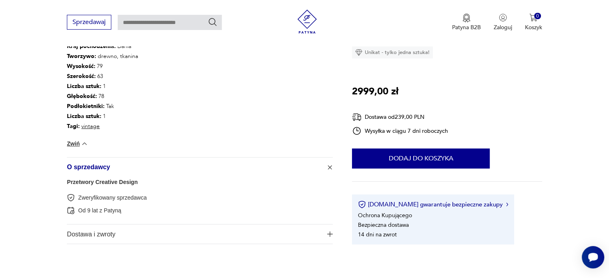
click at [114, 180] on link "Przetwory Creative Design" at bounding box center [102, 182] width 71 height 6
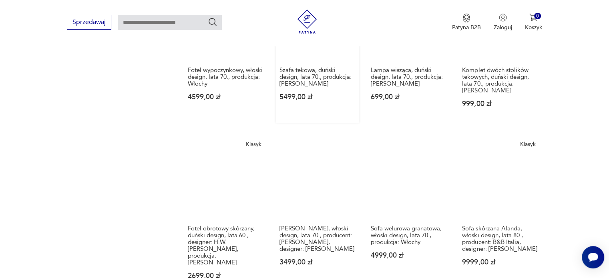
scroll to position [725, 0]
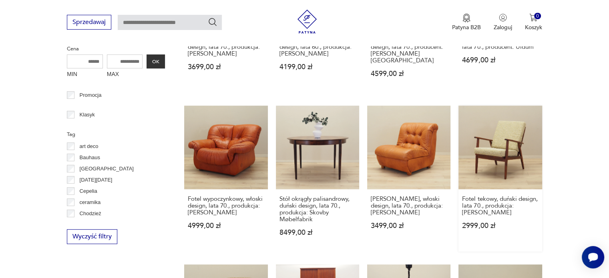
click at [506, 129] on link "Fotel tekowy, duński design, lata 70., produkcja: Dania 2999,00 zł" at bounding box center [499, 179] width 83 height 146
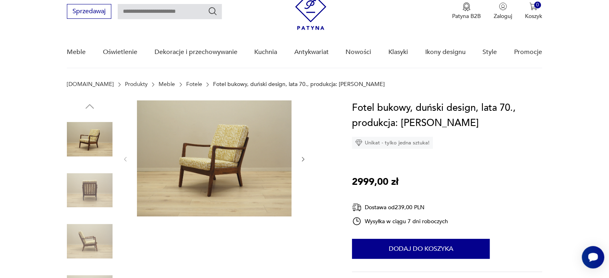
scroll to position [80, 0]
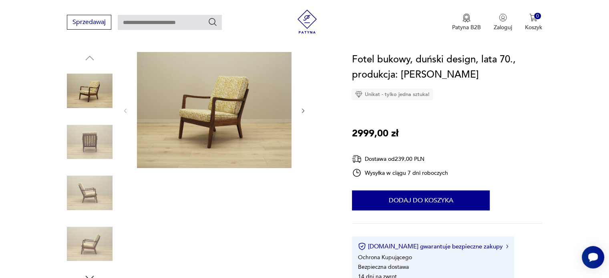
click at [92, 272] on icon "button" at bounding box center [90, 278] width 12 height 12
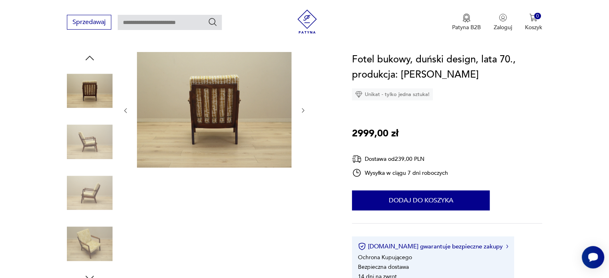
click at [93, 273] on icon "button" at bounding box center [90, 278] width 12 height 12
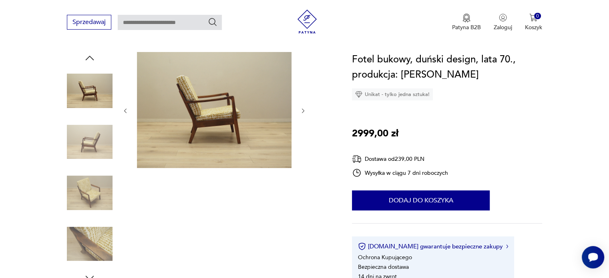
click at [93, 200] on img at bounding box center [90, 193] width 46 height 46
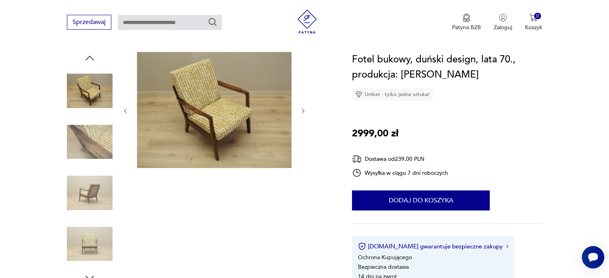
click at [92, 248] on img at bounding box center [90, 244] width 46 height 46
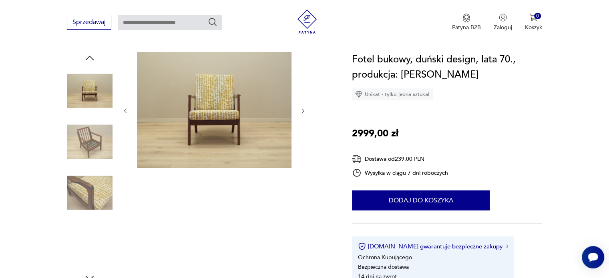
click at [96, 248] on img at bounding box center [90, 244] width 46 height 46
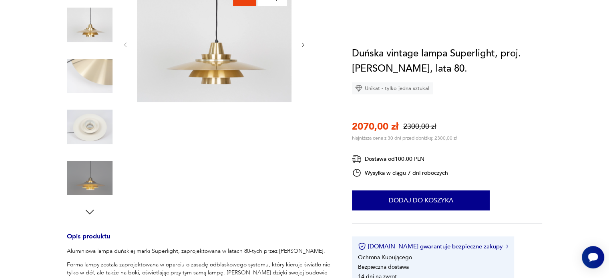
scroll to position [240, 0]
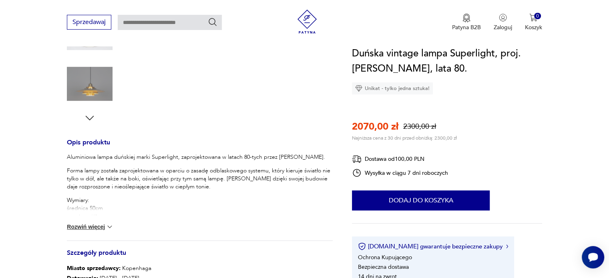
click at [107, 227] on img at bounding box center [110, 227] width 8 height 8
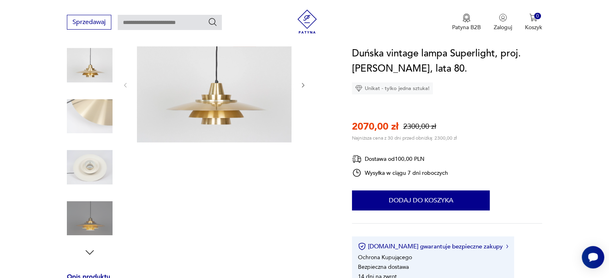
scroll to position [120, 0]
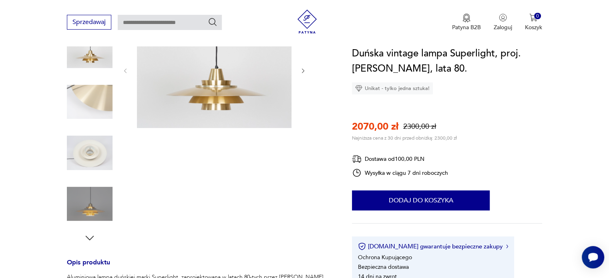
click at [90, 56] on img at bounding box center [90, 51] width 46 height 46
click at [90, 236] on icon "button" at bounding box center [90, 238] width 12 height 12
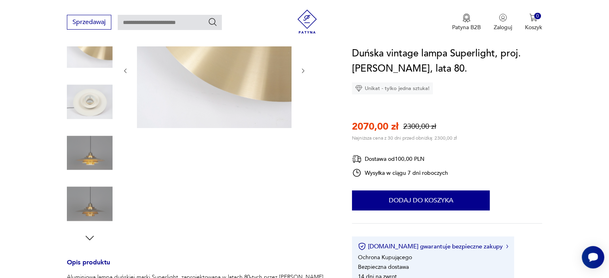
click at [90, 236] on icon "button" at bounding box center [90, 238] width 12 height 12
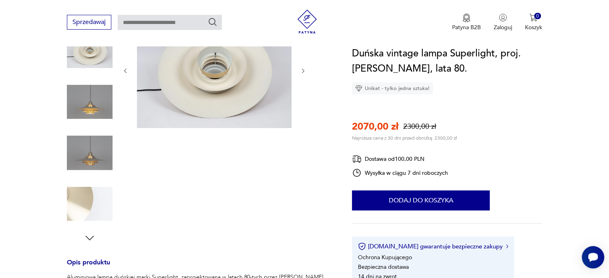
click at [88, 160] on img at bounding box center [90, 153] width 46 height 46
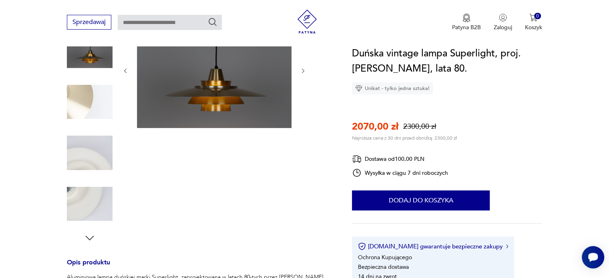
click at [86, 158] on img at bounding box center [90, 153] width 46 height 46
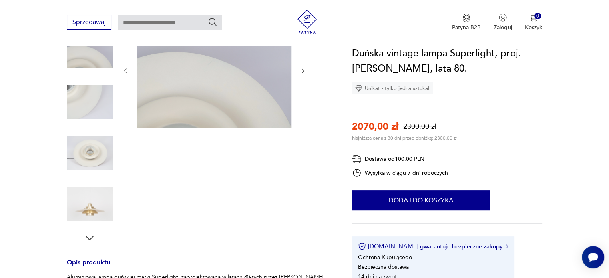
click at [86, 154] on img at bounding box center [90, 153] width 46 height 46
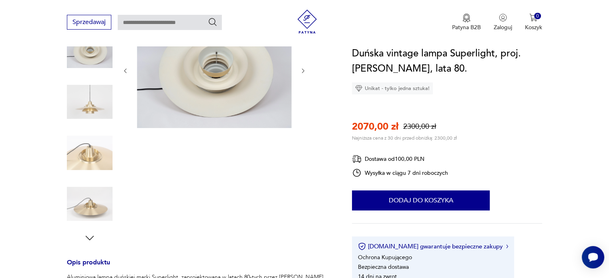
click at [87, 150] on img at bounding box center [90, 153] width 46 height 46
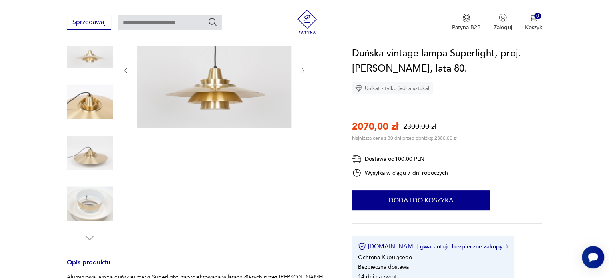
click at [88, 153] on img at bounding box center [90, 153] width 46 height 46
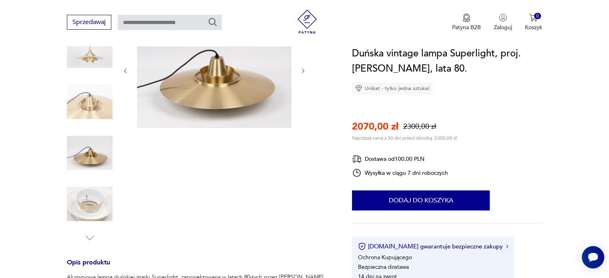
click at [90, 201] on img at bounding box center [90, 204] width 46 height 46
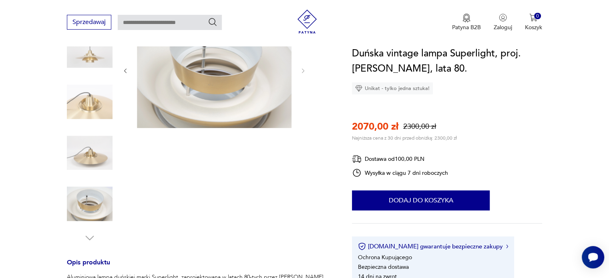
click at [94, 163] on img at bounding box center [90, 153] width 46 height 46
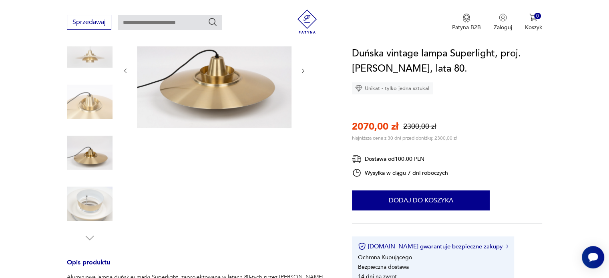
click at [88, 207] on img at bounding box center [90, 204] width 46 height 46
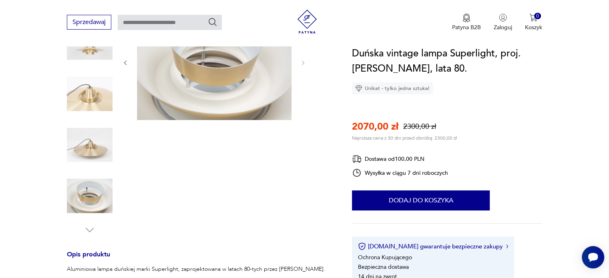
scroll to position [80, 0]
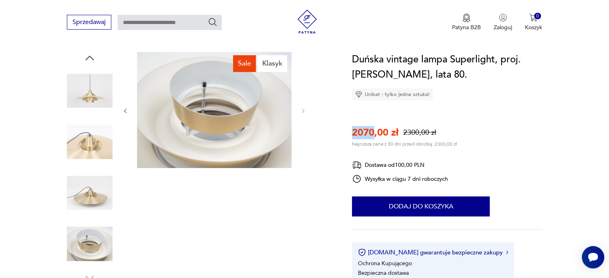
drag, startPoint x: 350, startPoint y: 131, endPoint x: 372, endPoint y: 131, distance: 22.0
copy p "2070"
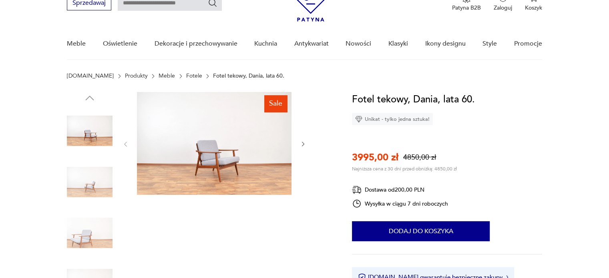
click at [101, 183] on img at bounding box center [90, 182] width 46 height 46
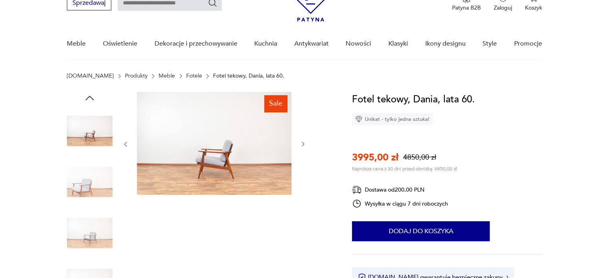
click at [80, 184] on img at bounding box center [90, 182] width 46 height 46
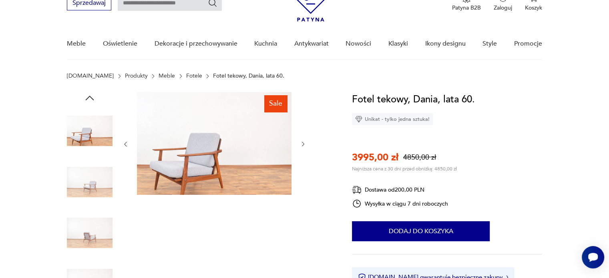
click at [84, 200] on img at bounding box center [90, 182] width 46 height 46
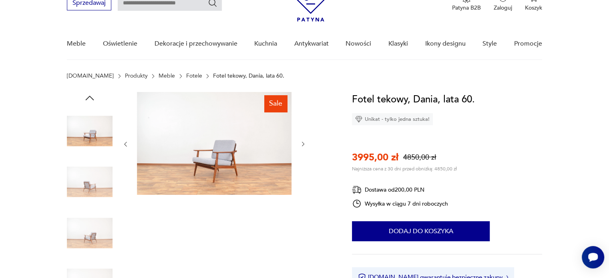
click at [94, 231] on img at bounding box center [90, 233] width 46 height 46
click at [78, 236] on img at bounding box center [90, 233] width 46 height 46
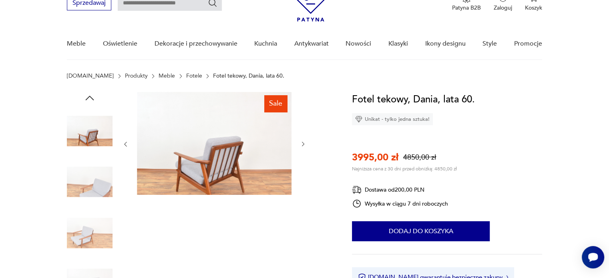
click at [92, 243] on img at bounding box center [90, 233] width 46 height 46
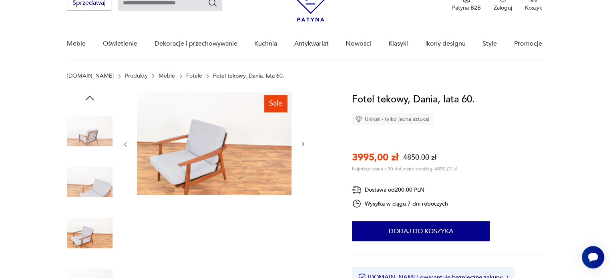
scroll to position [120, 0]
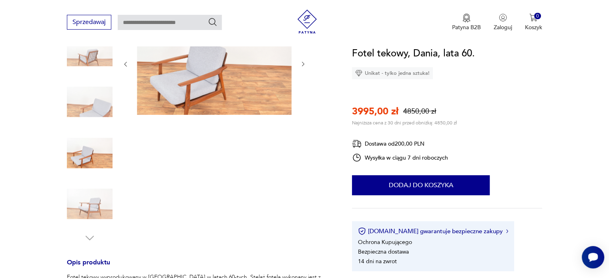
click at [85, 220] on img at bounding box center [90, 204] width 46 height 46
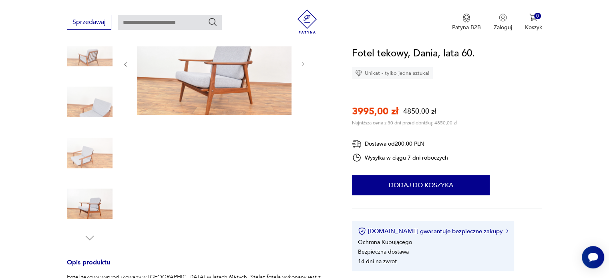
scroll to position [240, 0]
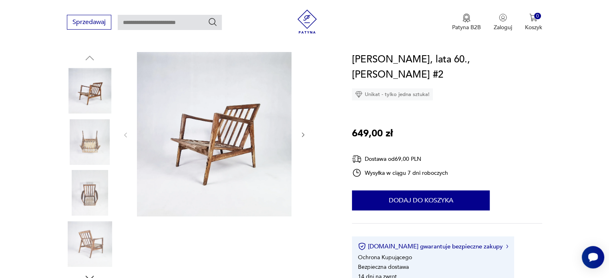
click at [91, 141] on img at bounding box center [90, 142] width 46 height 46
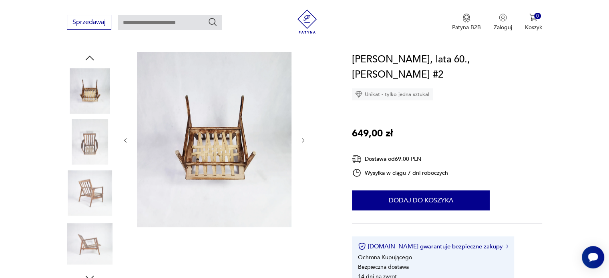
click at [94, 164] on img at bounding box center [90, 142] width 46 height 46
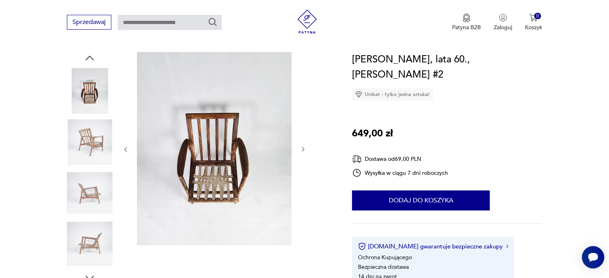
click at [88, 176] on img at bounding box center [90, 193] width 46 height 46
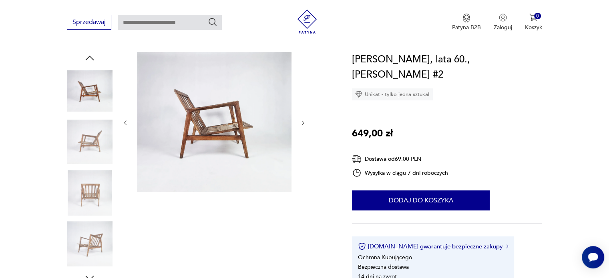
click at [90, 187] on img at bounding box center [90, 193] width 46 height 46
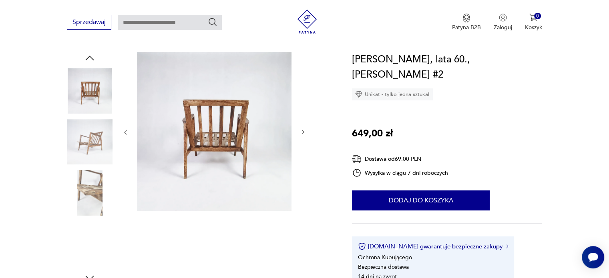
click at [90, 208] on img at bounding box center [90, 193] width 46 height 46
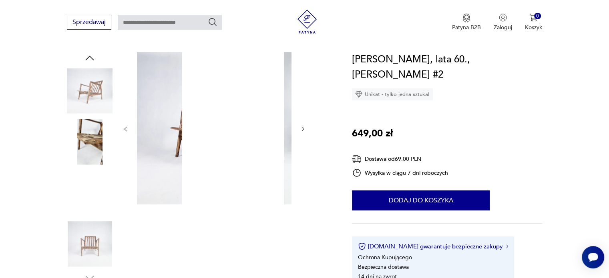
click at [91, 209] on img at bounding box center [90, 193] width 46 height 46
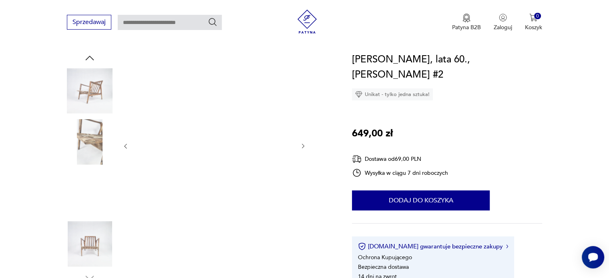
click at [87, 242] on img at bounding box center [90, 244] width 46 height 46
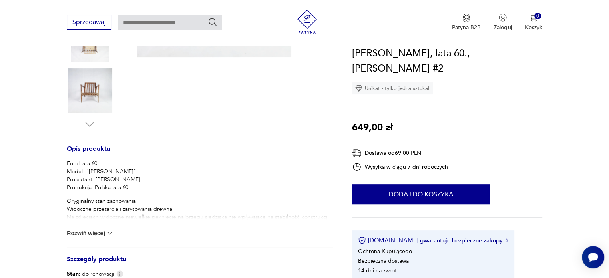
scroll to position [280, 0]
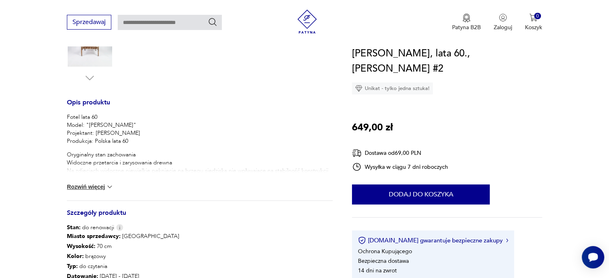
click at [102, 187] on button "Rozwiń więcej" at bounding box center [90, 187] width 46 height 8
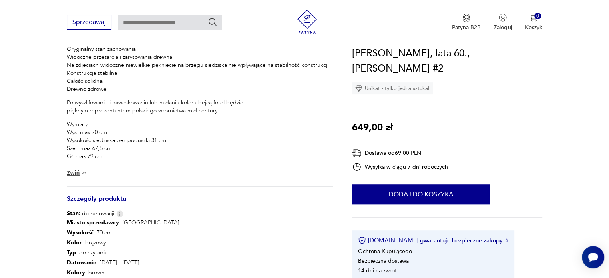
scroll to position [440, 0]
